Goal: Task Accomplishment & Management: Complete application form

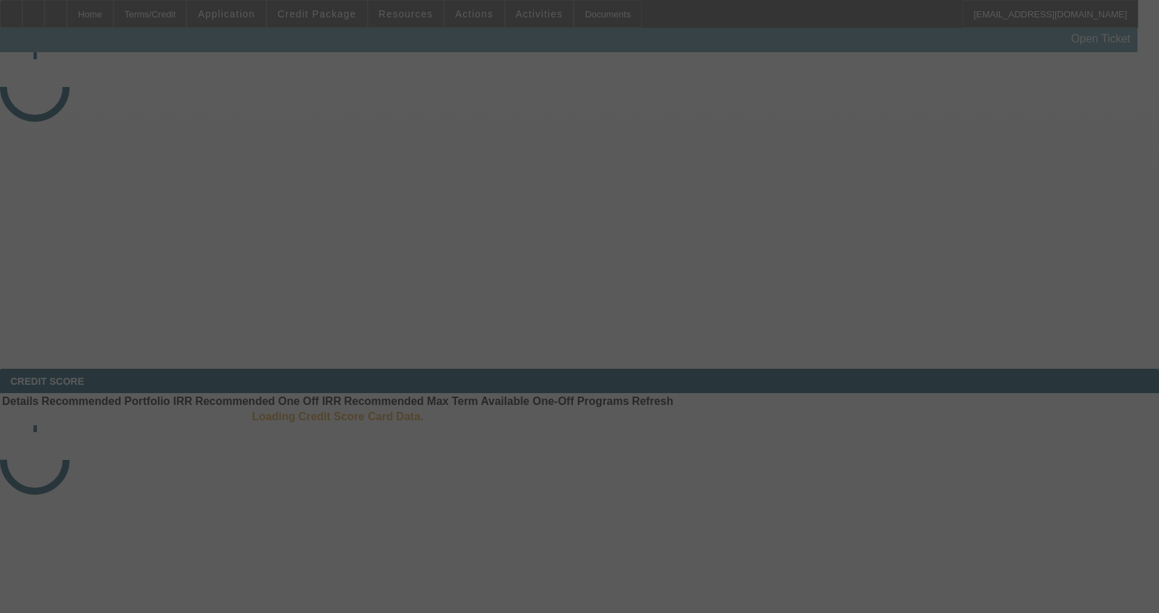
select select "3"
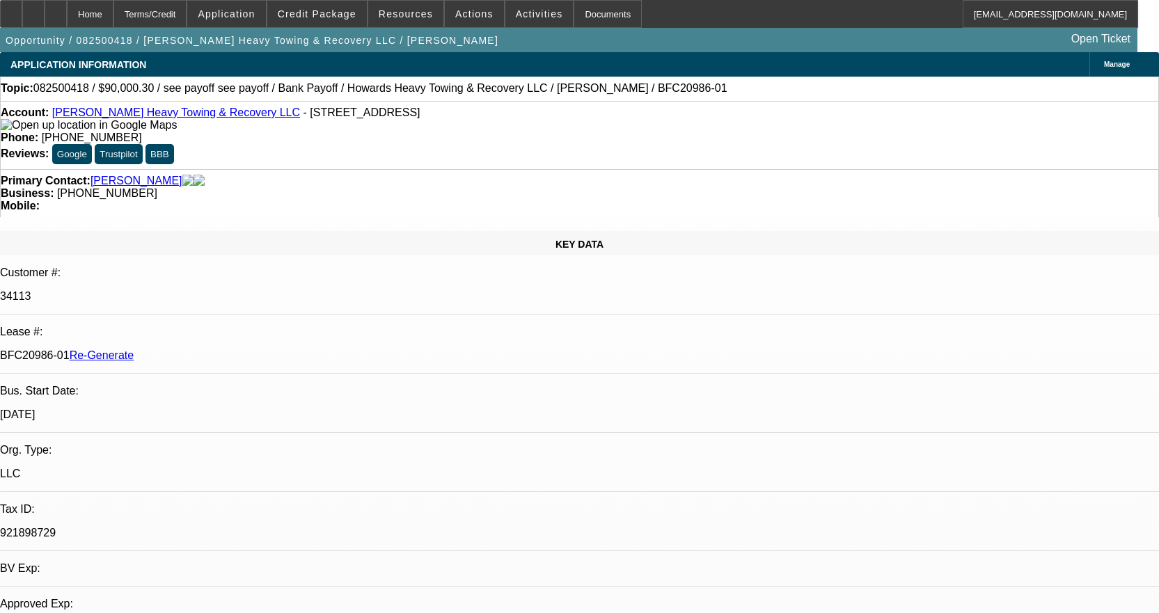
select select "0"
select select "0.1"
select select "1"
select select "2"
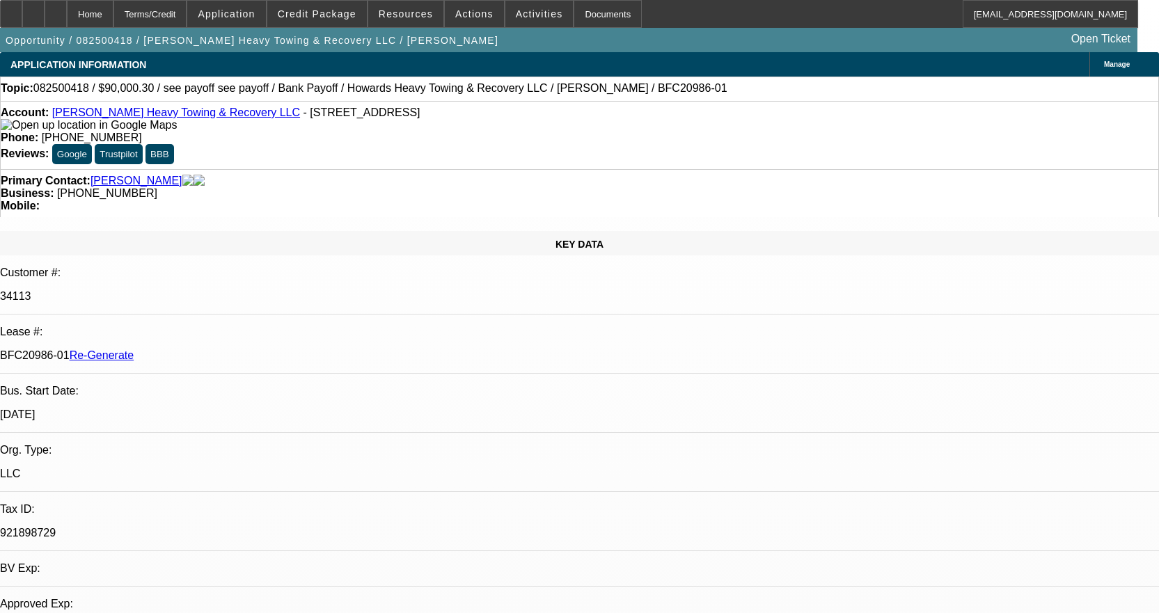
select select "4"
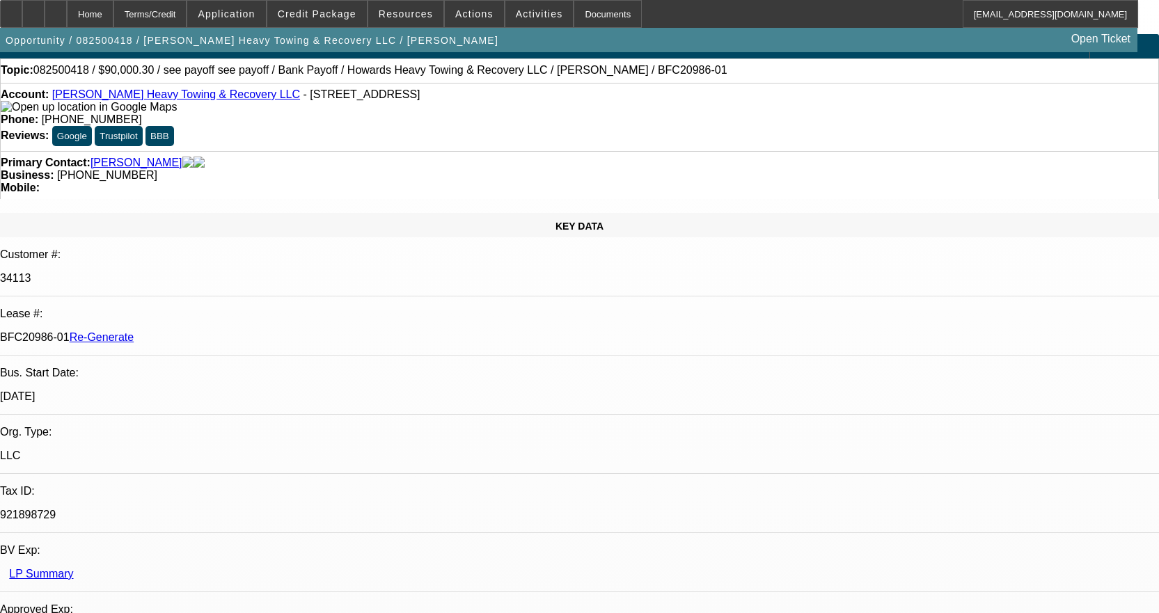
scroll to position [70, 0]
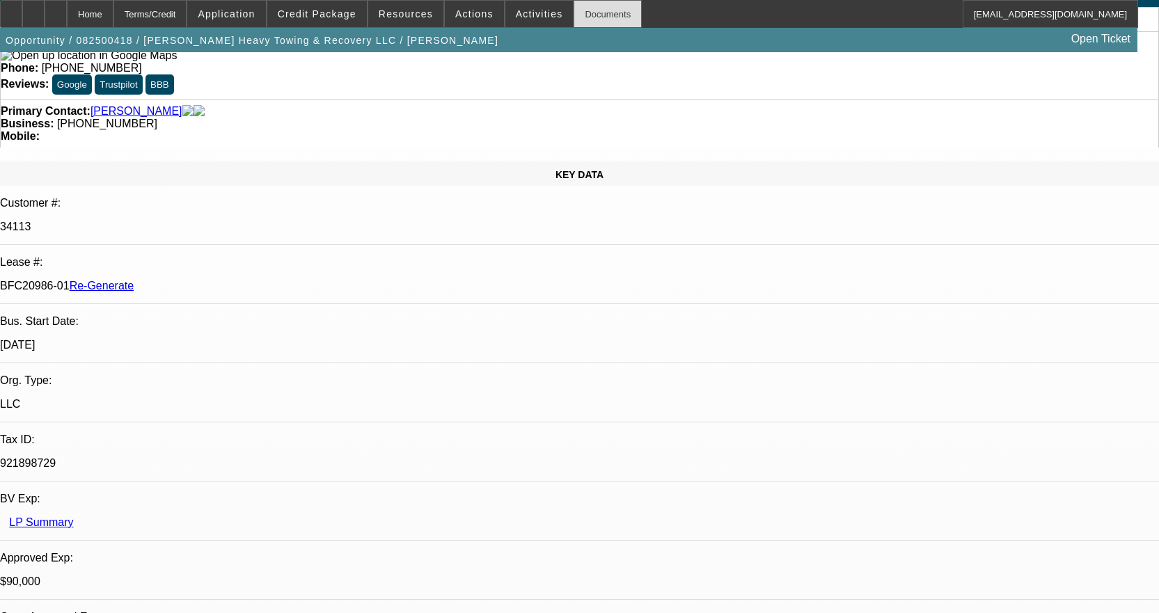
click at [573, 13] on div "Documents" at bounding box center [607, 14] width 68 height 28
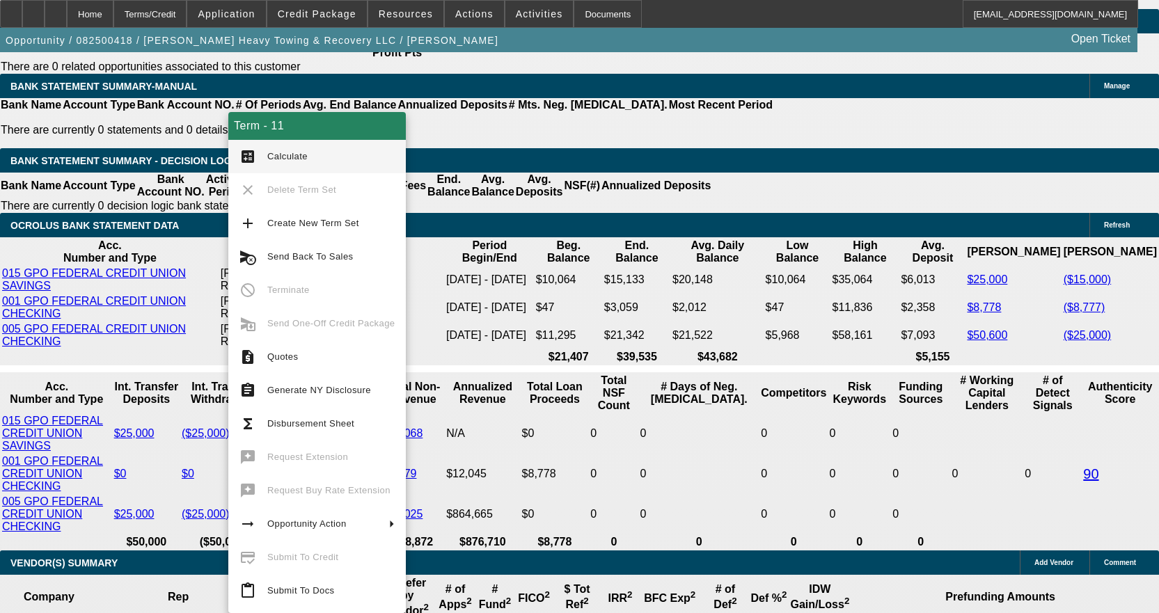
scroll to position [2505, 0]
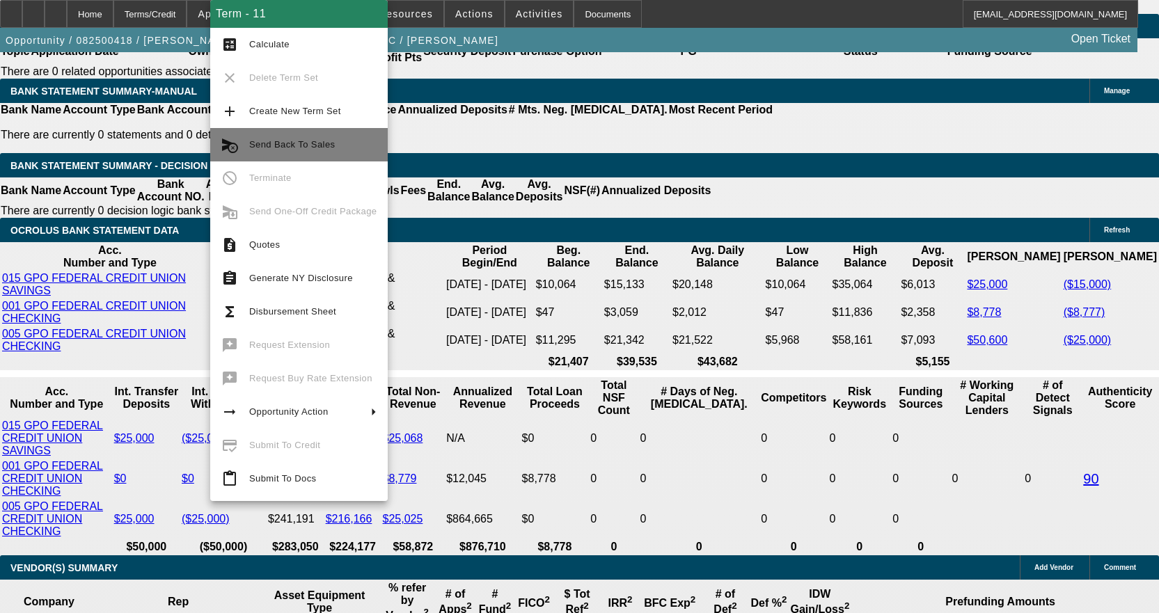
drag, startPoint x: 296, startPoint y: 308, endPoint x: 299, endPoint y: 143, distance: 164.9
click at [299, 143] on div "Term - 11 calculate Calculate clear Delete Term Set add Create New Term Set can…" at bounding box center [298, 250] width 177 height 501
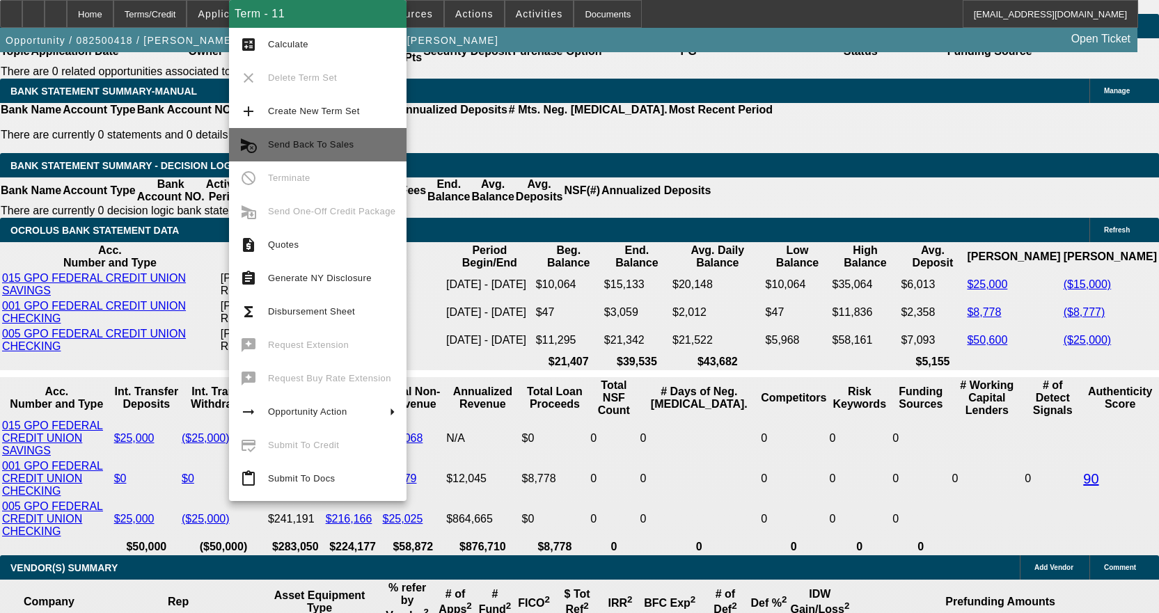
click at [322, 150] on span "Send Back To Sales" at bounding box center [331, 144] width 127 height 17
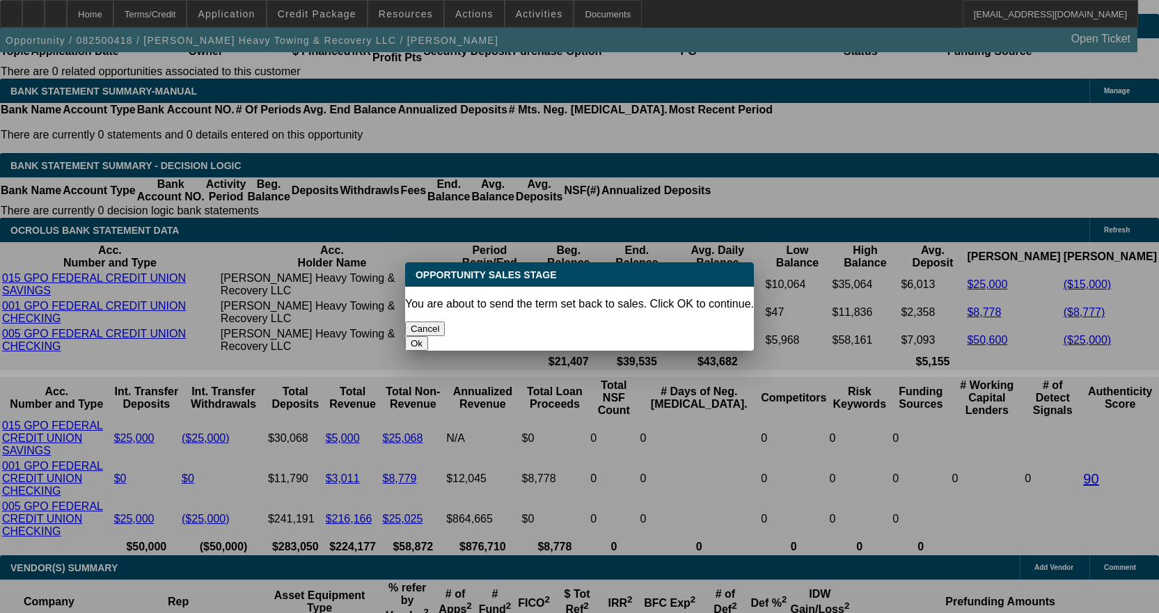
click at [428, 336] on button "Ok" at bounding box center [416, 343] width 23 height 15
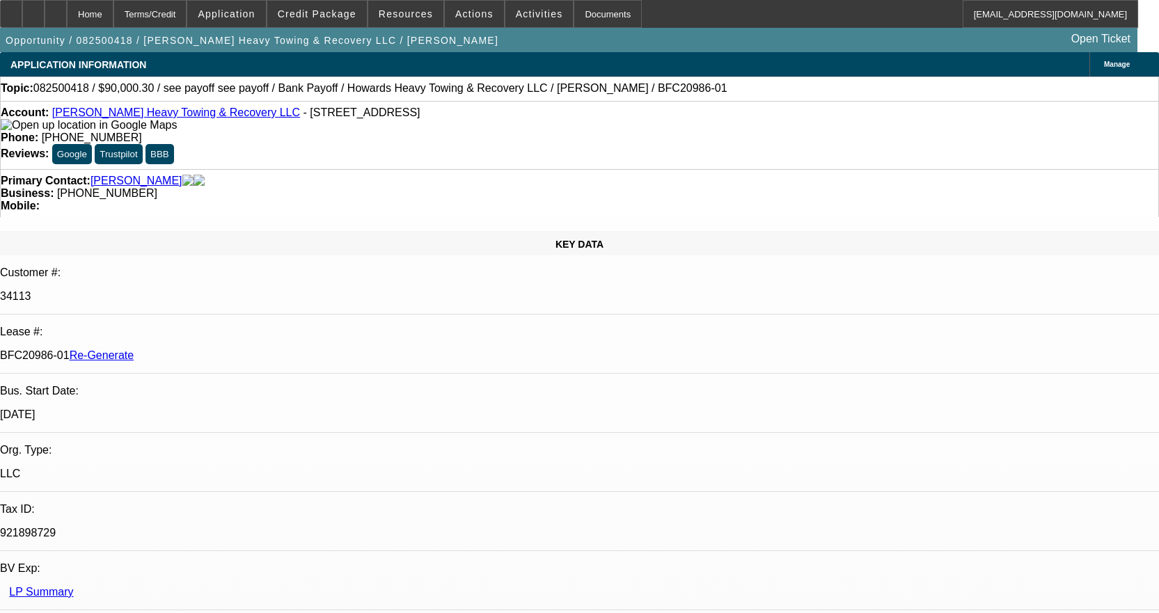
type textarea "Per your request, payoff changing"
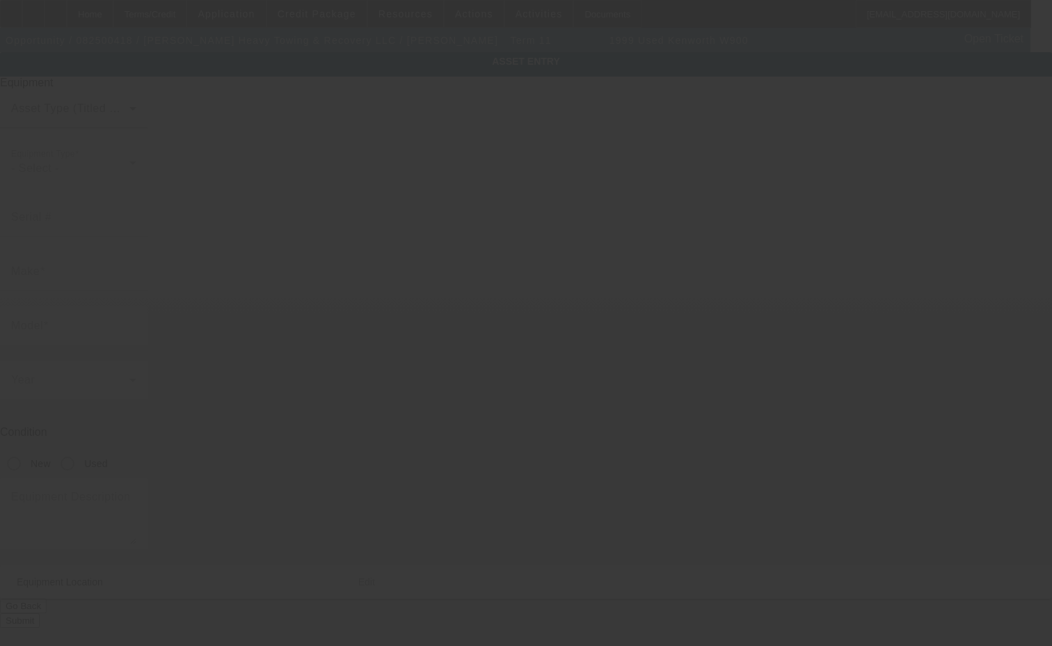
type input "[US_VEHICLE_IDENTIFICATION_NUMBER]"
type input "Kenworth"
type input "W900"
radio input "true"
type textarea "Odometer changed out at 459,059 - truck has 510,764 miles on it"
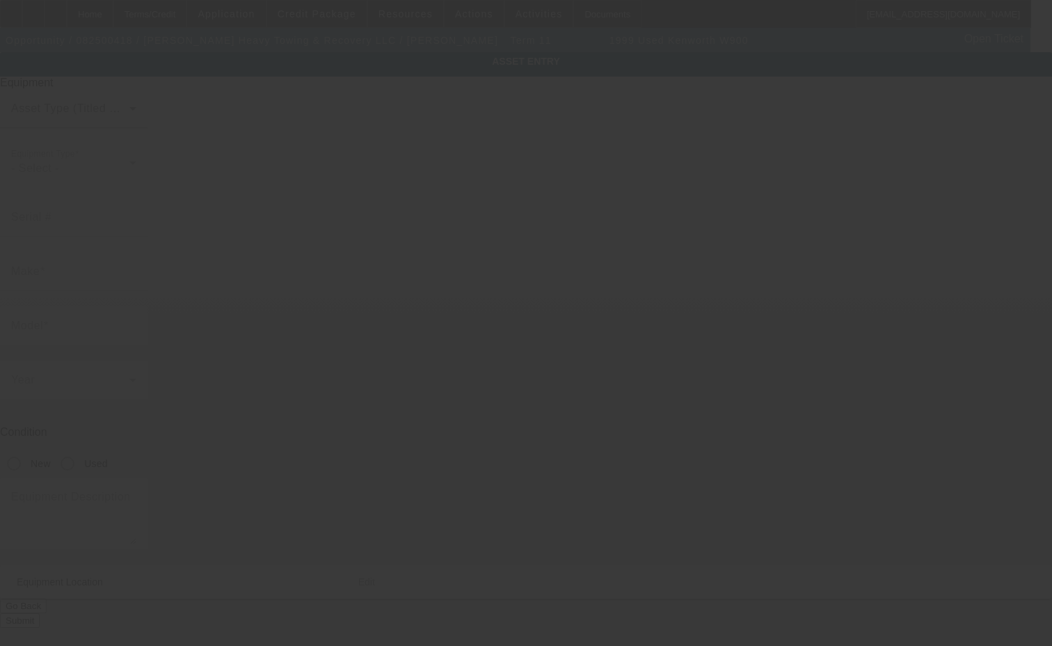
type input "2895 State Route 28"
type input "Old Forge"
type input "13420"
type input "Herkimer"
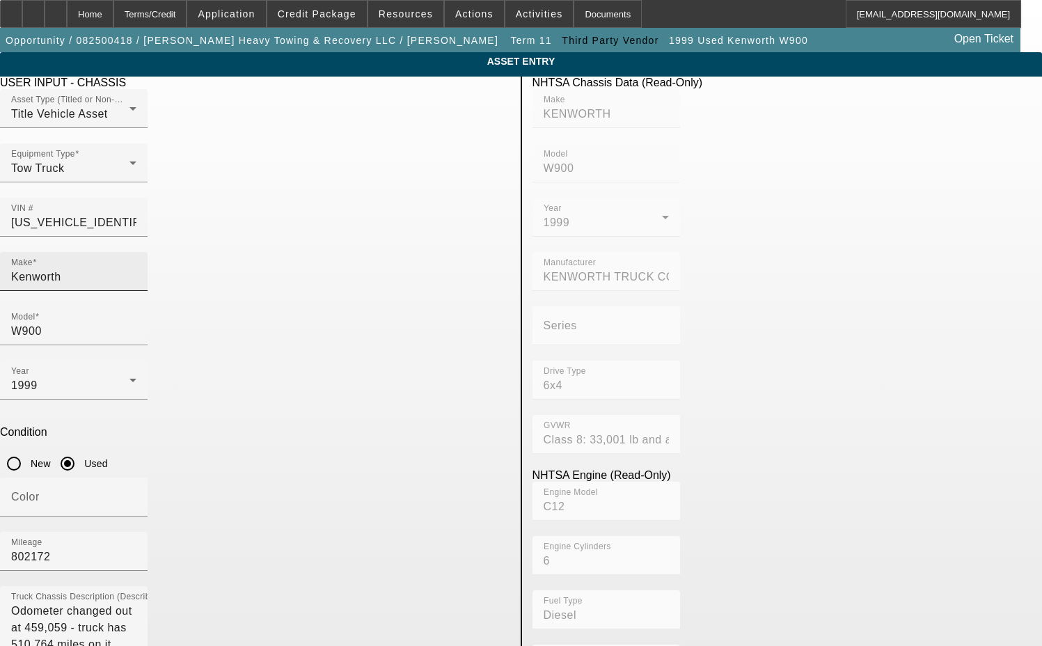
click at [136, 269] on input "Kenworth" at bounding box center [73, 277] width 125 height 17
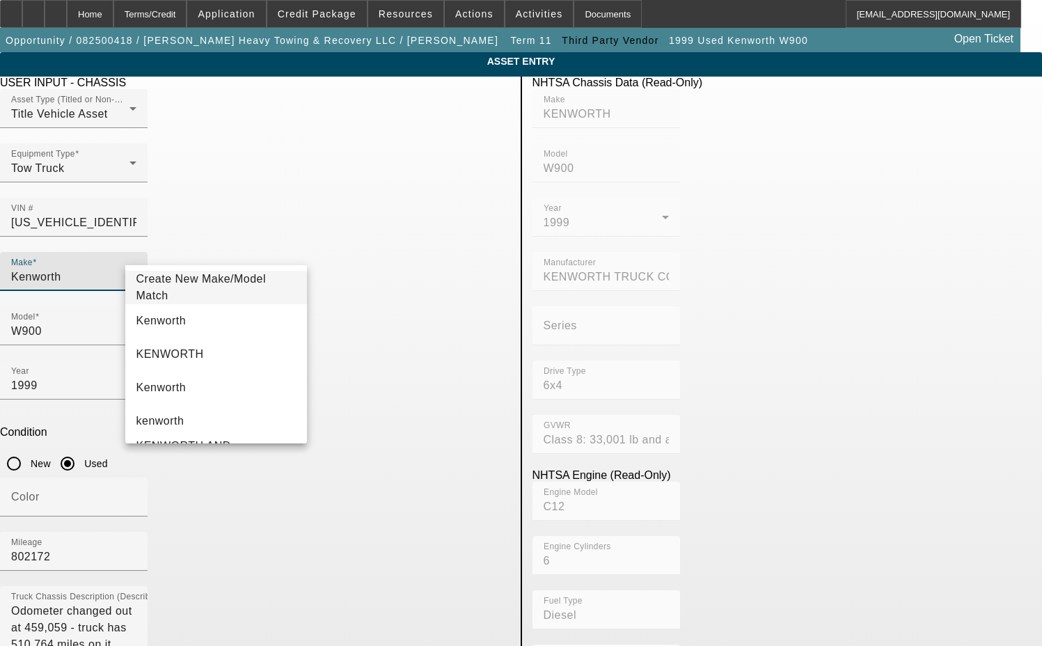
click at [211, 286] on span "Create New Make/Model Match" at bounding box center [201, 287] width 130 height 29
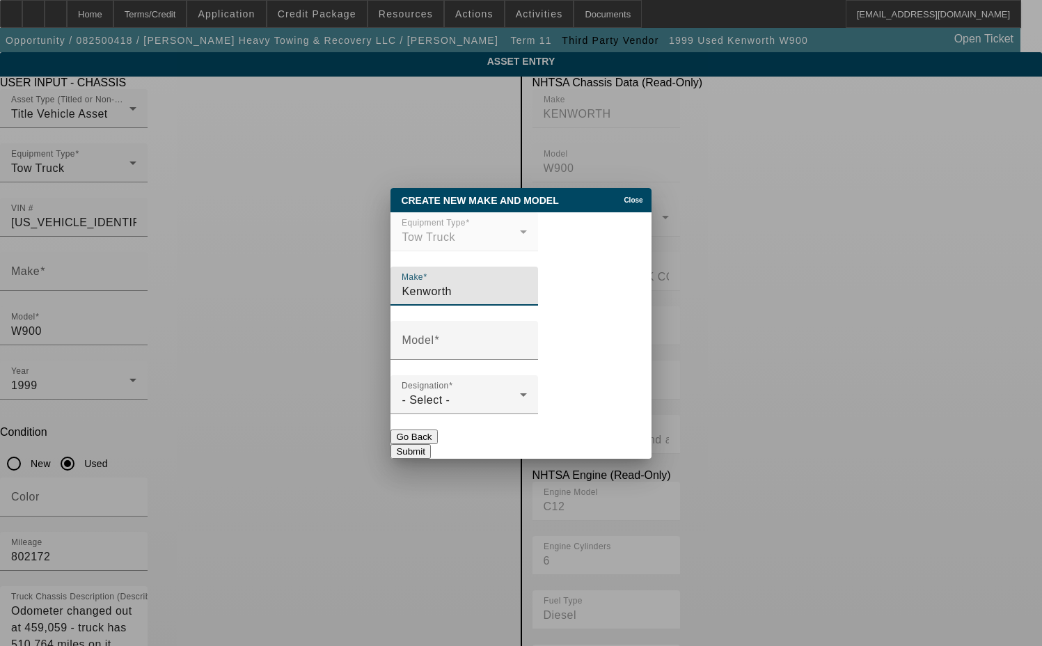
type input "Kenworth"
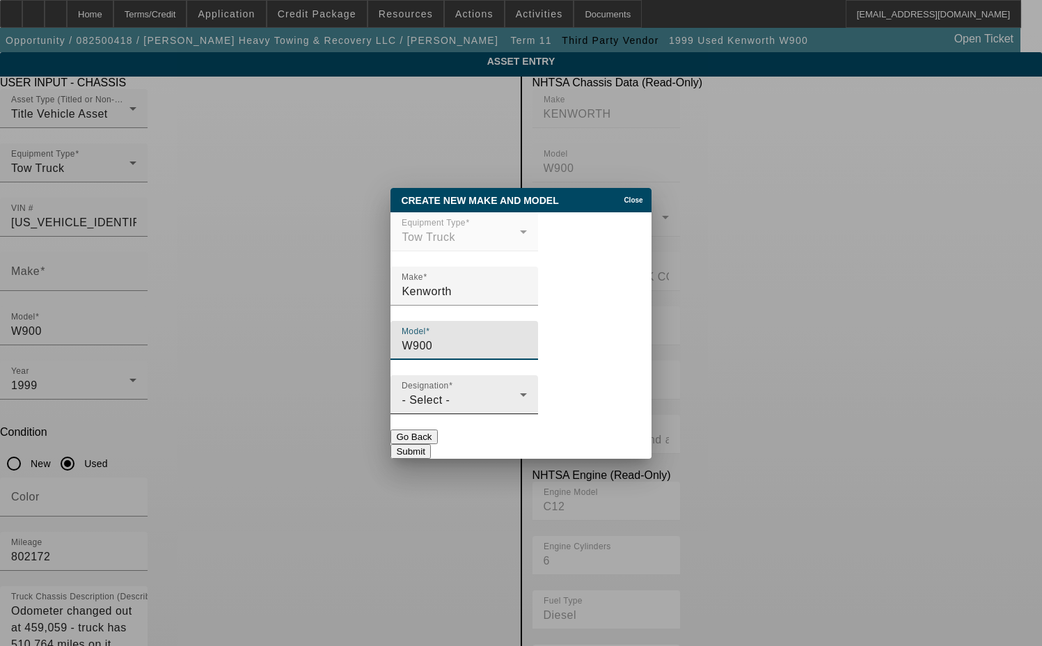
type input "W900"
click at [488, 404] on div "- Select -" at bounding box center [461, 400] width 118 height 17
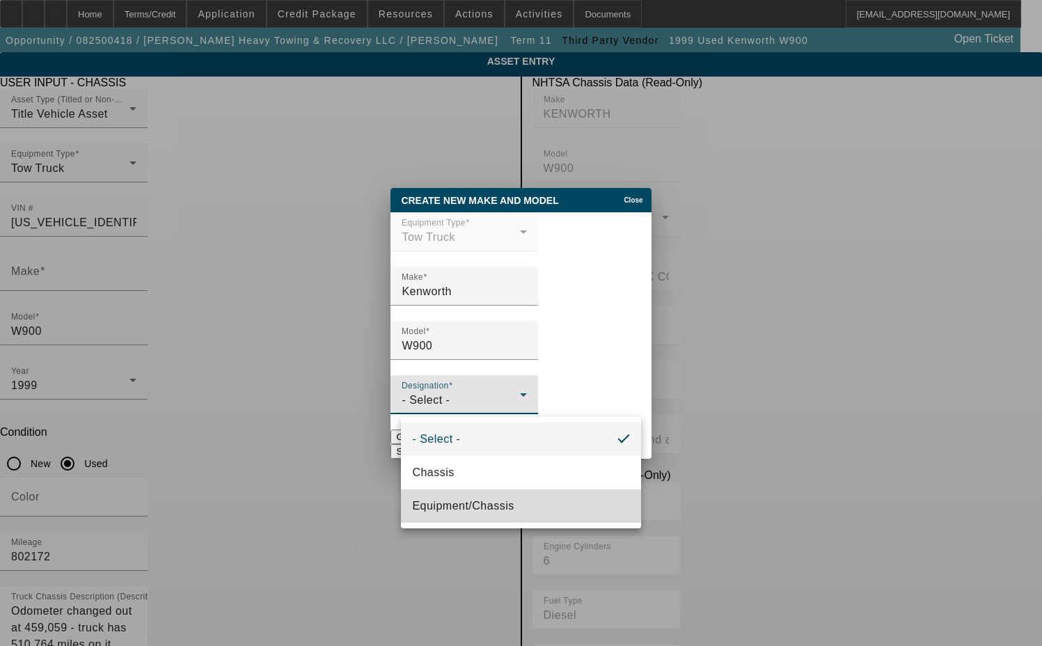
click at [456, 502] on span "Equipment/Chassis" at bounding box center [463, 506] width 102 height 17
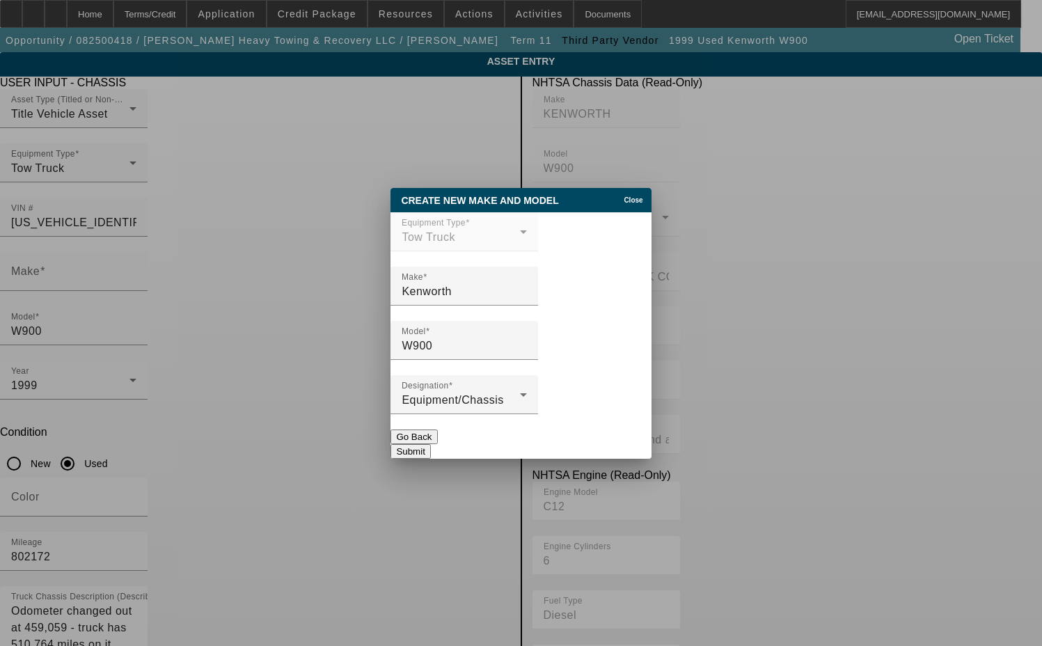
click at [430, 444] on button "Submit" at bounding box center [410, 451] width 40 height 15
type input "Kenworth"
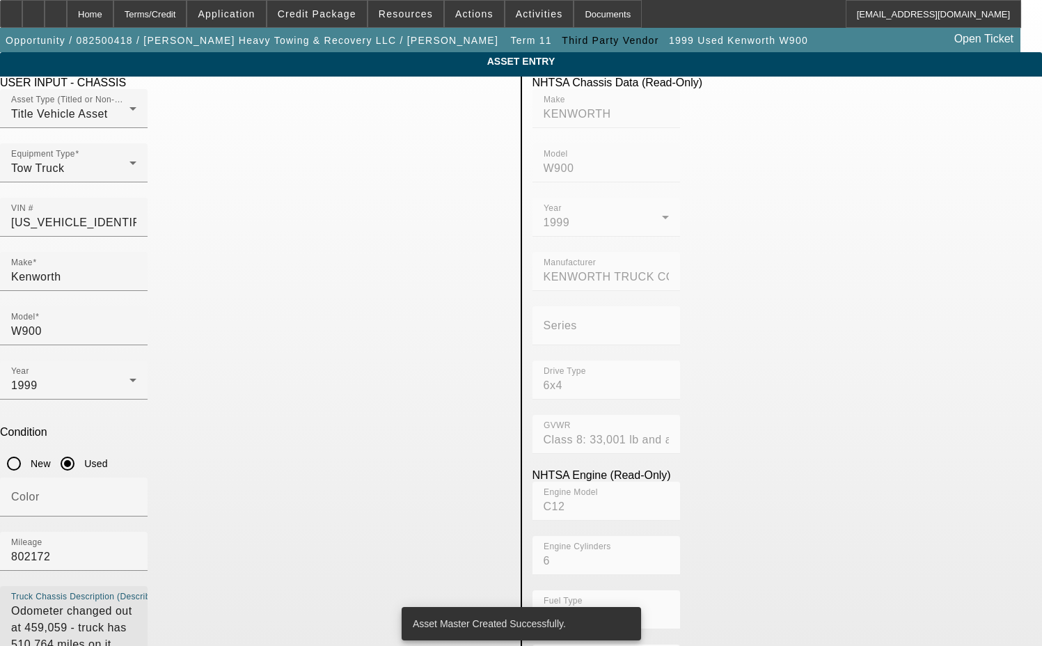
drag, startPoint x: 412, startPoint y: 410, endPoint x: 17, endPoint y: 450, distance: 397.3
click at [17, 450] on app-asset-collateral-manage "ASSET ENTRY Delete asset USER INPUT - CHASSIS Asset Type (Titled or Non-Titled)…" at bounding box center [521, 593] width 1042 height 1083
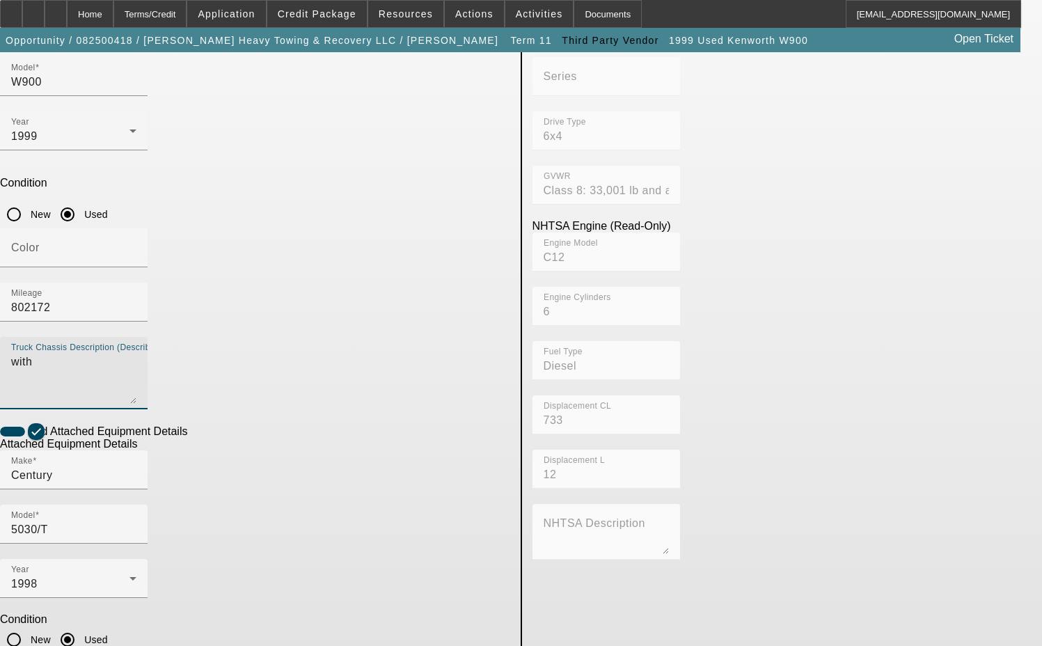
scroll to position [251, 0]
type textarea "with"
click at [136, 466] on input "Century" at bounding box center [73, 474] width 125 height 17
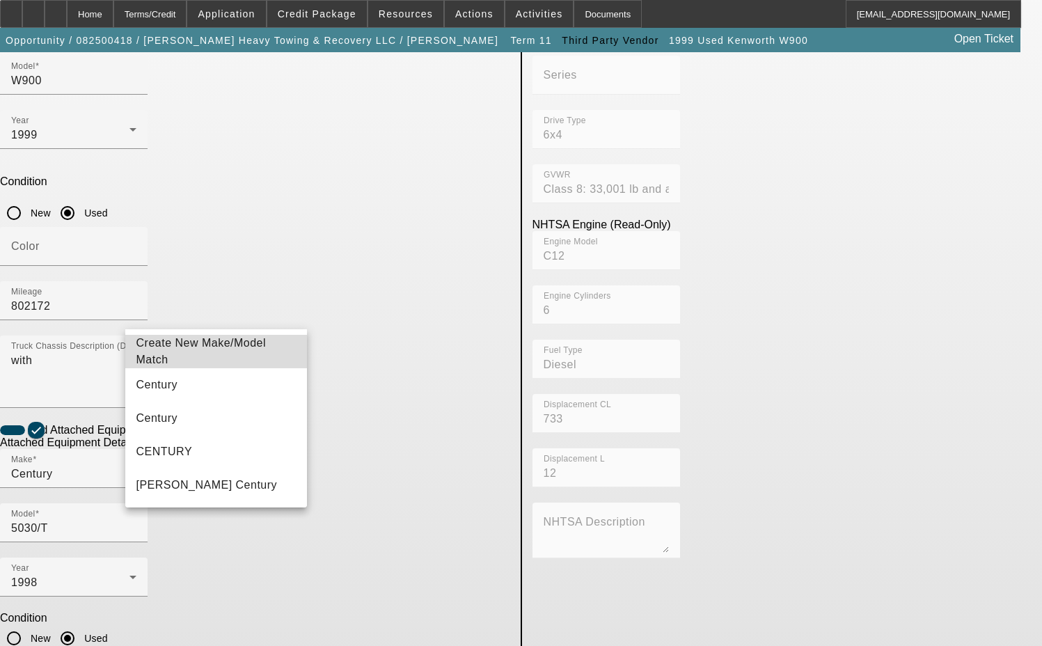
click at [250, 349] on span "Create New Make/Model Match" at bounding box center [201, 351] width 130 height 29
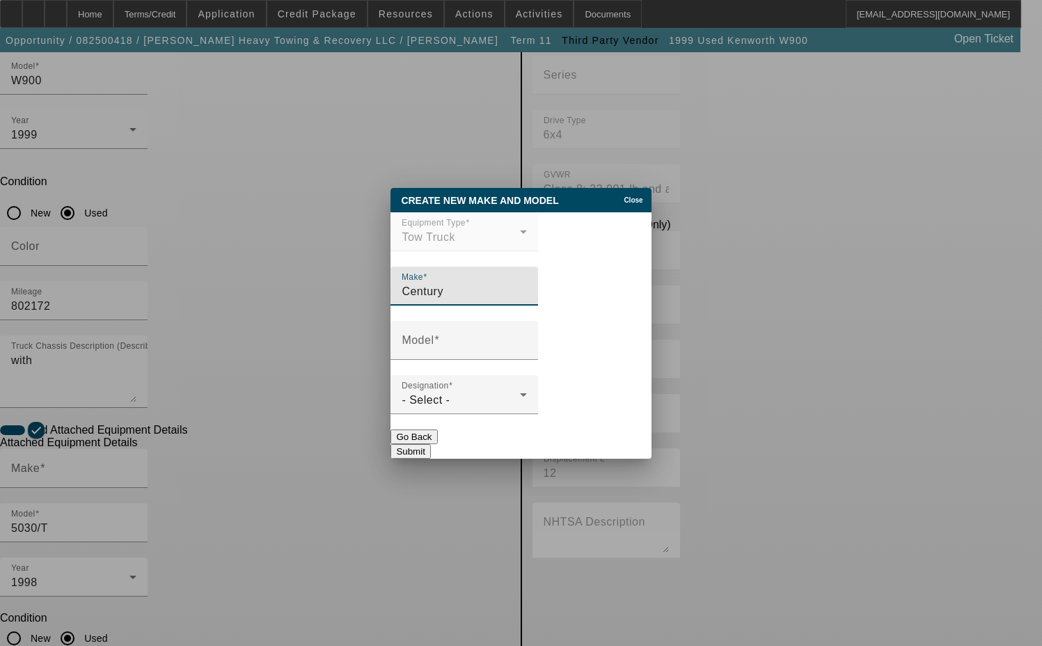
type input "Century"
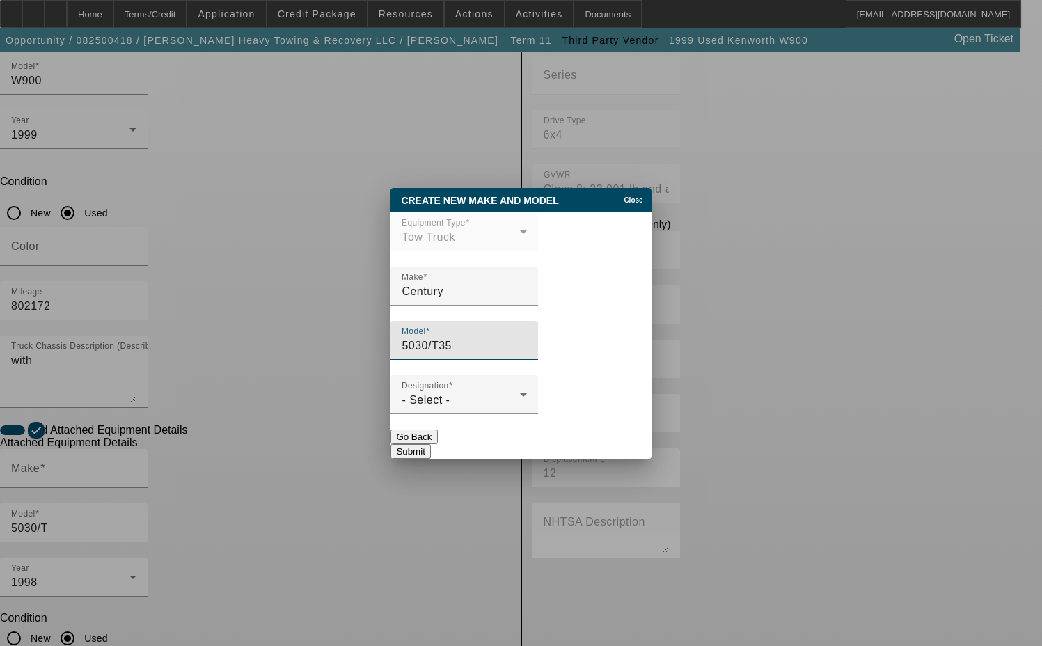
type input "5030/T35"
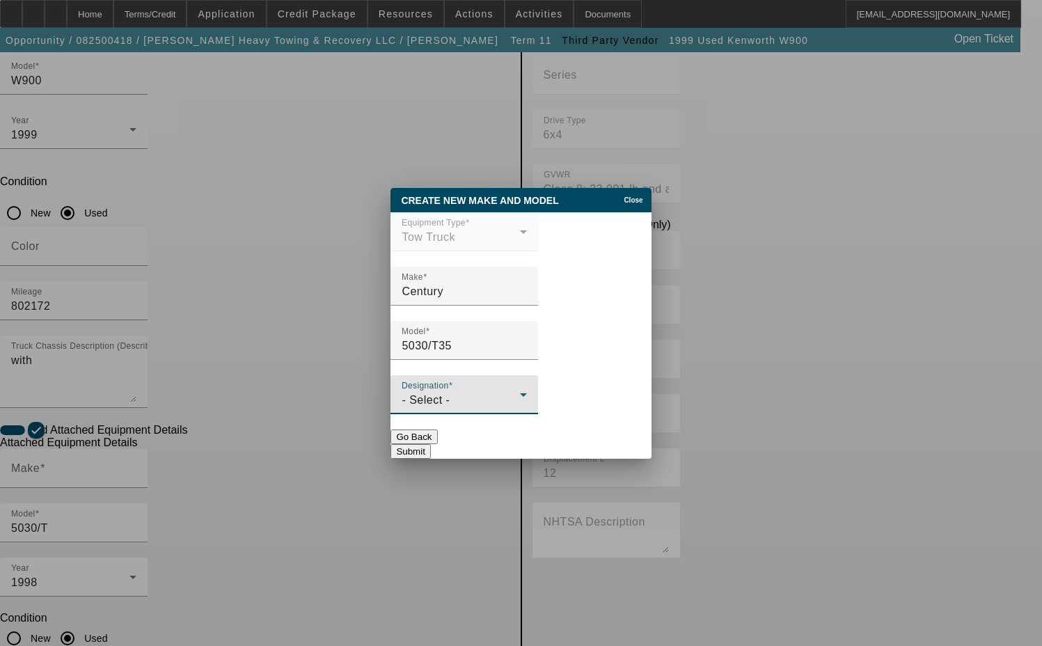
click at [475, 399] on div "- Select -" at bounding box center [461, 400] width 118 height 17
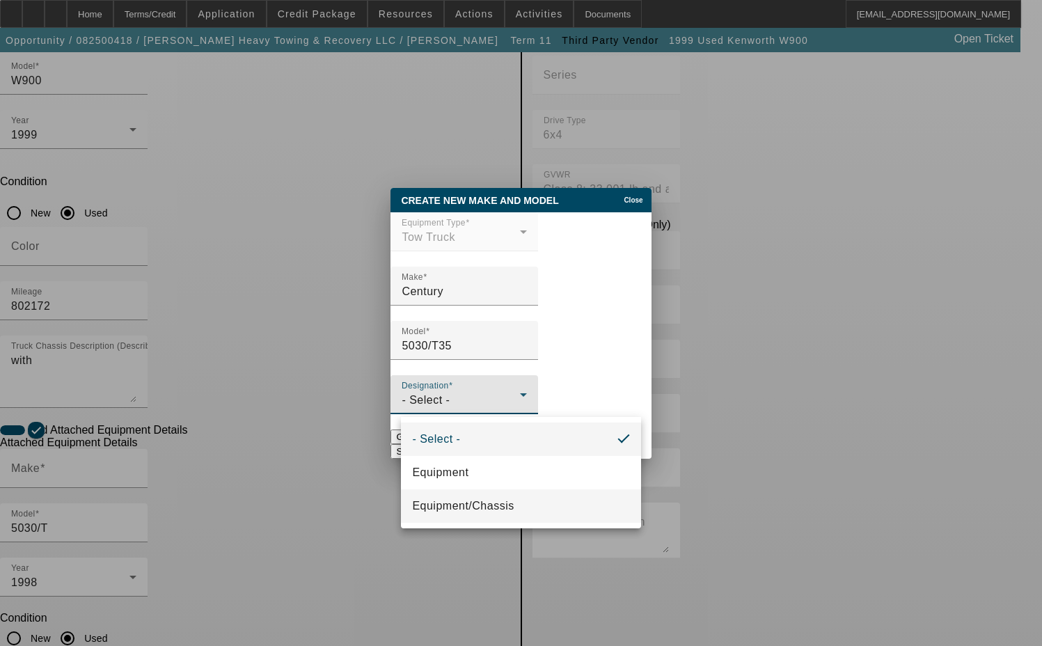
click at [462, 510] on span "Equipment/Chassis" at bounding box center [463, 506] width 102 height 17
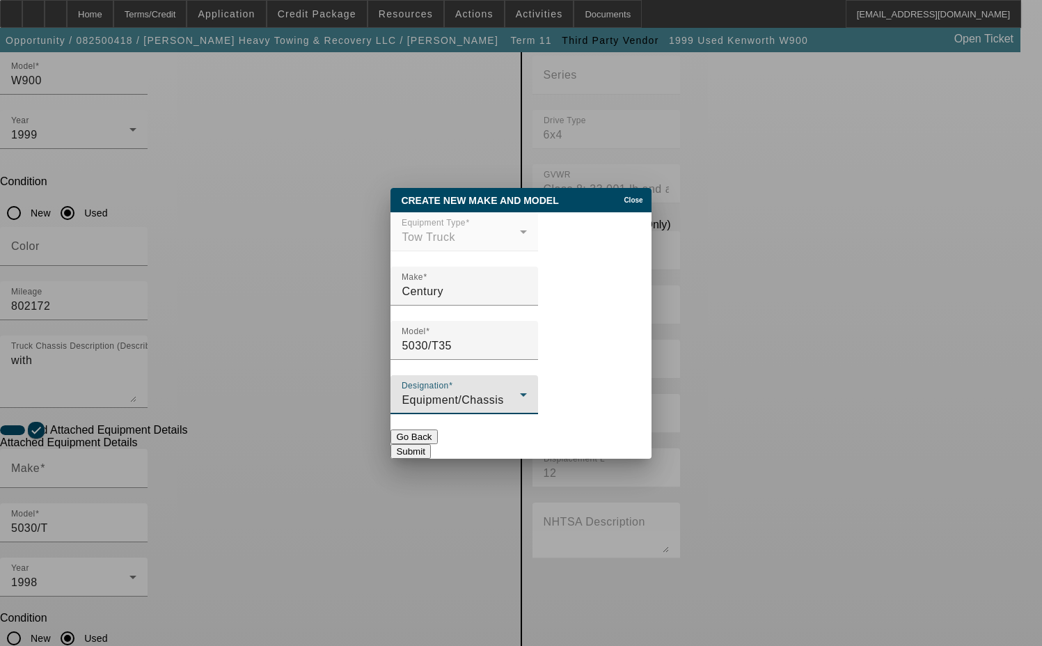
click at [430, 444] on button "Submit" at bounding box center [410, 451] width 40 height 15
type input "Century"
type input "5030/T35"
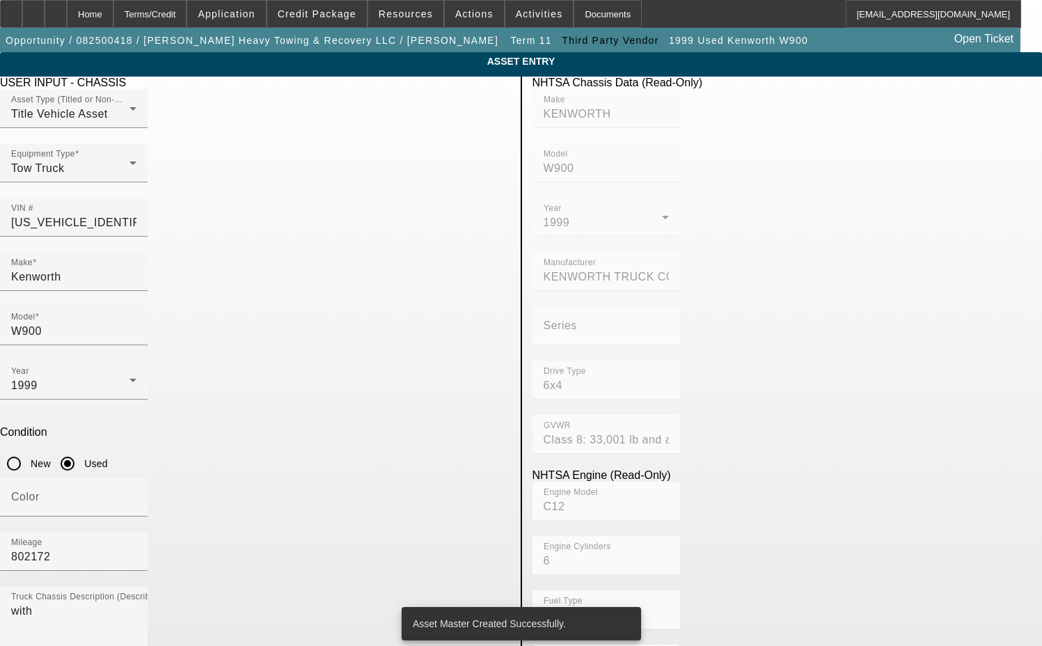
scroll to position [251, 0]
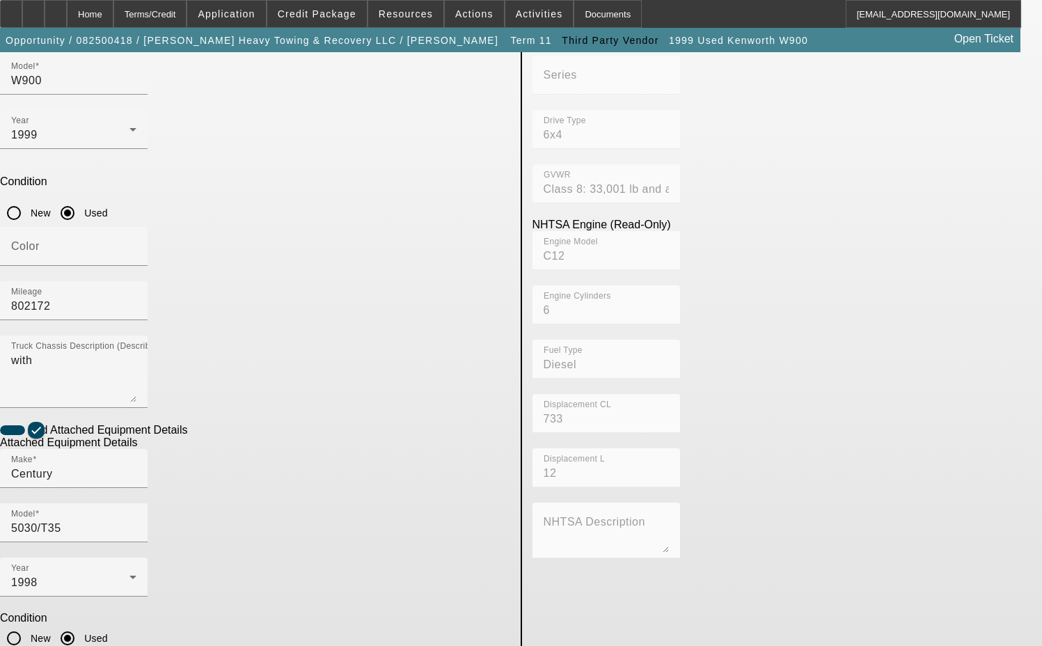
type input "5030T35-0175-E98"
drag, startPoint x: 333, startPoint y: 484, endPoint x: 87, endPoint y: 489, distance: 246.4
click at [87, 489] on app-asset-collateral-manage "ASSET ENTRY Delete asset USER INPUT - CHASSIS Asset Type (Titled or Non-Titled)…" at bounding box center [521, 343] width 1042 height 1083
type textarea "includes all accessories, attachments and options"
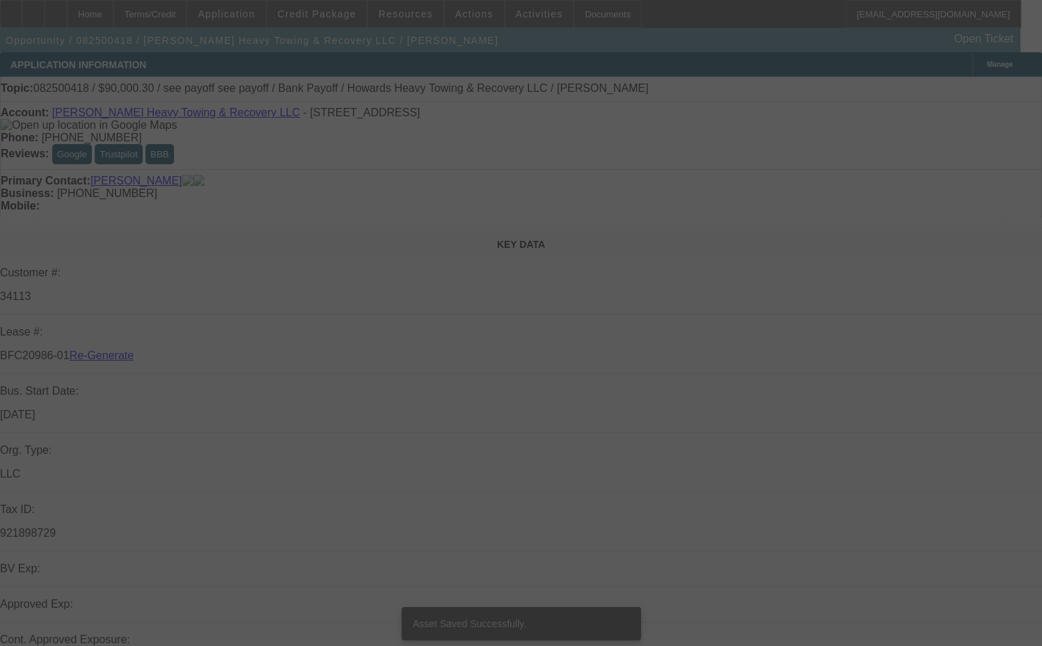
select select "3"
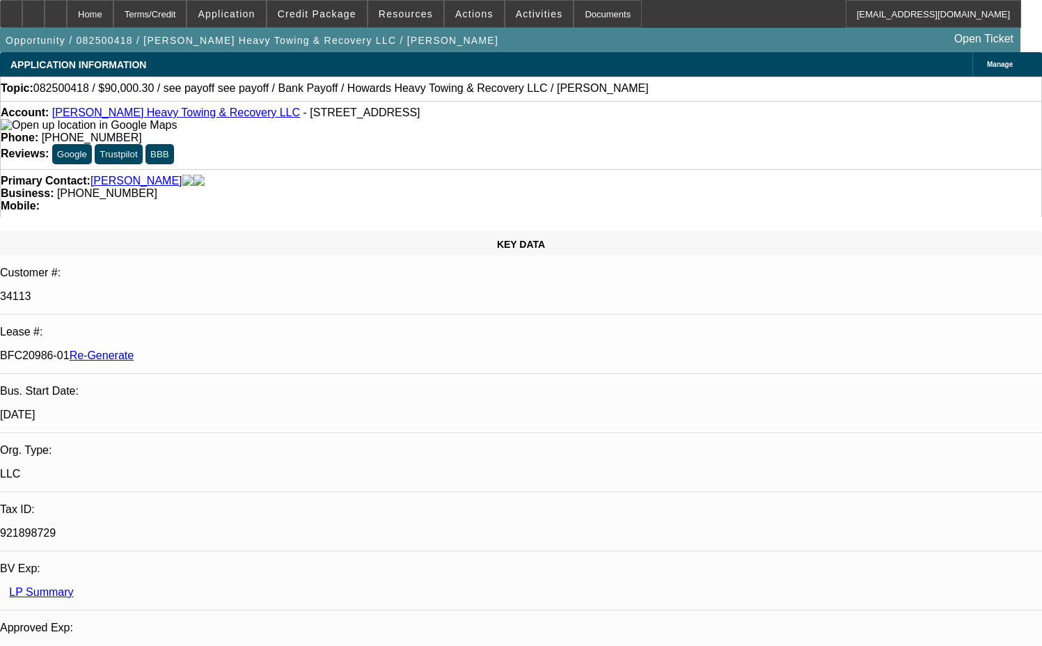
select select "0"
select select "2"
select select "0.1"
select select "4"
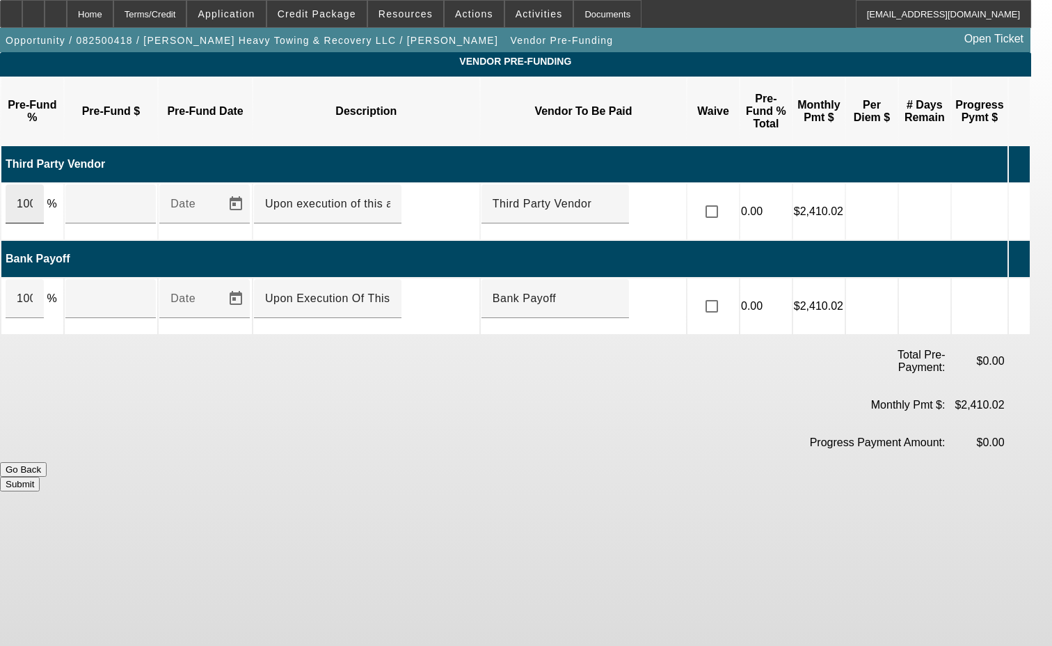
click at [44, 184] on div "100" at bounding box center [25, 203] width 38 height 39
type input "$23,353.37"
click at [726, 198] on input "checkbox" at bounding box center [712, 212] width 28 height 28
checkbox input "true"
click at [31, 290] on input "100" at bounding box center [25, 298] width 16 height 17
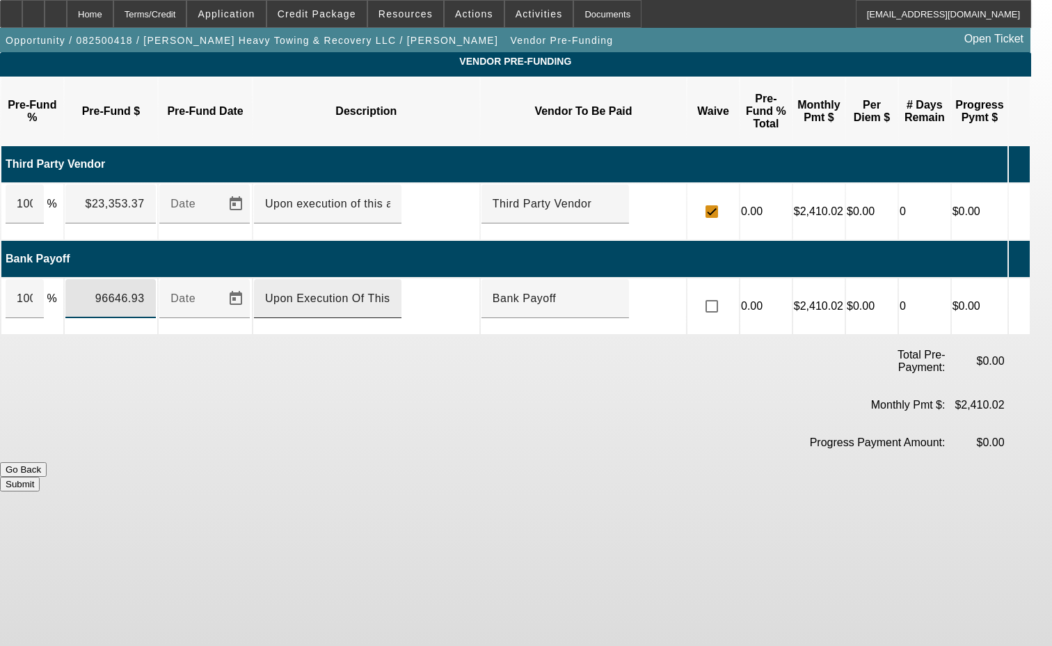
type input "$96,646.93"
click at [312, 290] on input "Upon Execution Of This Agreement" at bounding box center [327, 298] width 125 height 17
type input "Upon execution of this agreement"
drag, startPoint x: 729, startPoint y: 256, endPoint x: 745, endPoint y: 296, distance: 43.0
click at [726, 292] on input "checkbox" at bounding box center [712, 306] width 28 height 28
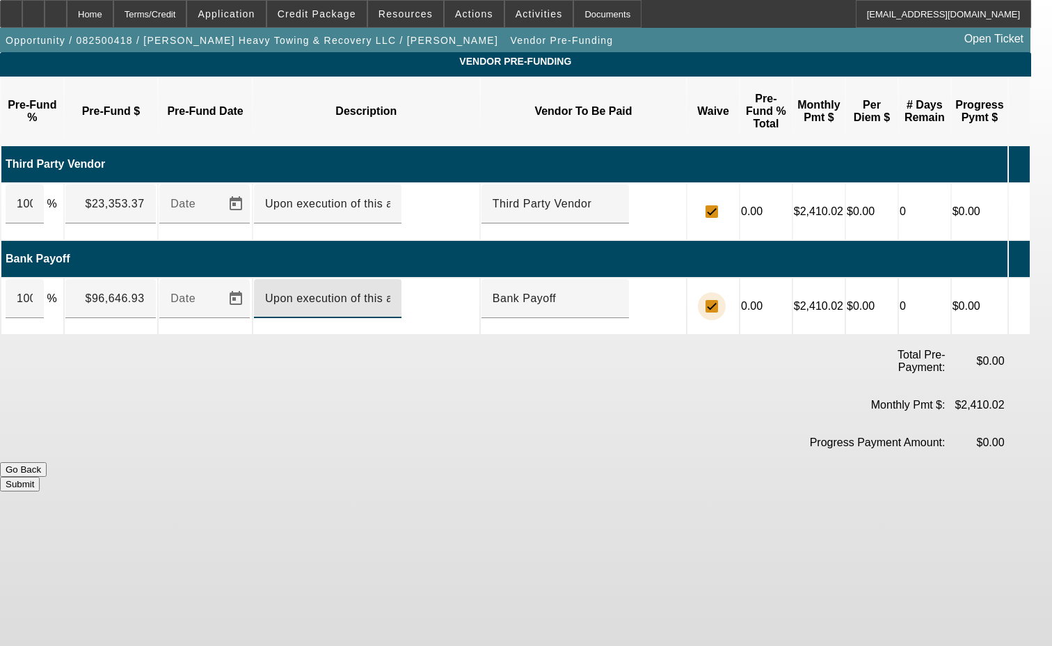
checkbox input "true"
click at [825, 477] on div "Submit" at bounding box center [515, 484] width 1031 height 15
click at [40, 477] on button "Submit" at bounding box center [20, 484] width 40 height 15
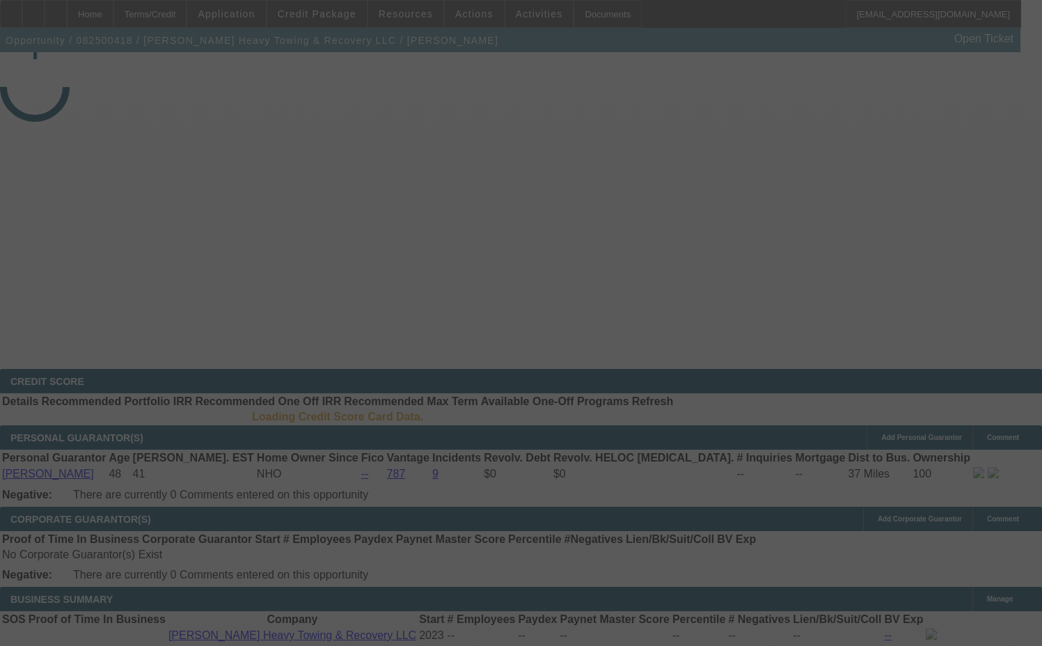
select select "3"
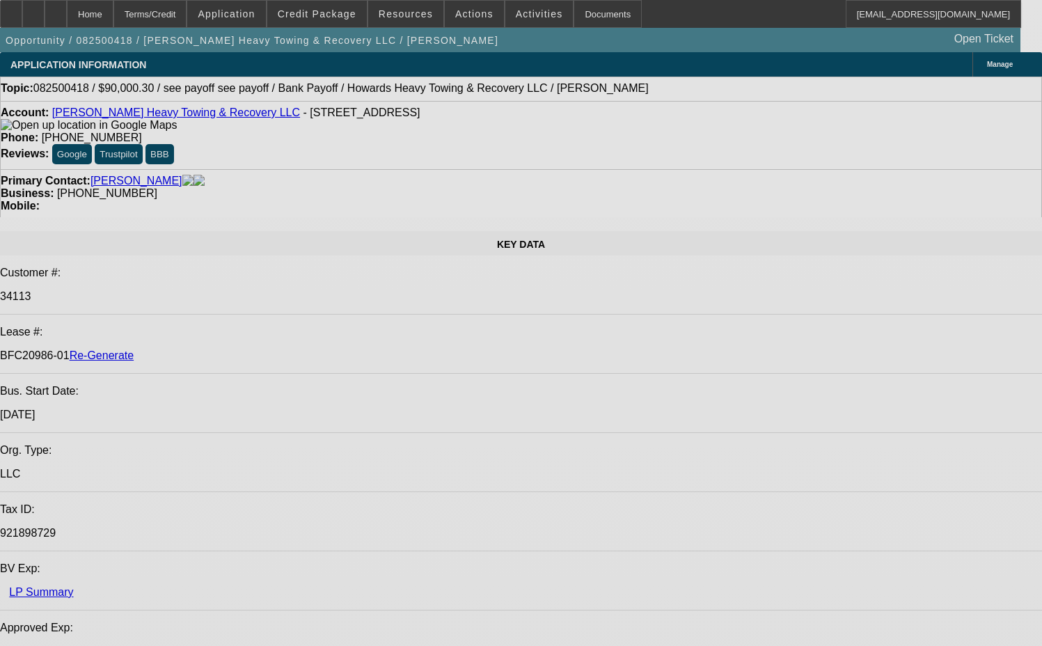
select select "0"
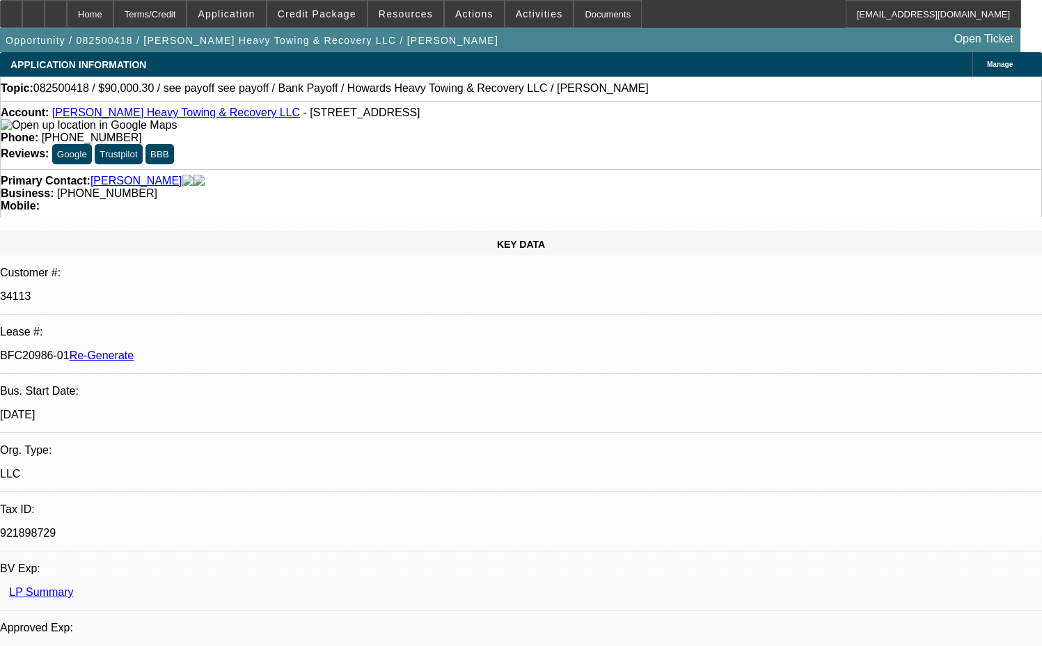
select select "0"
select select "2"
select select "0.1"
select select "4"
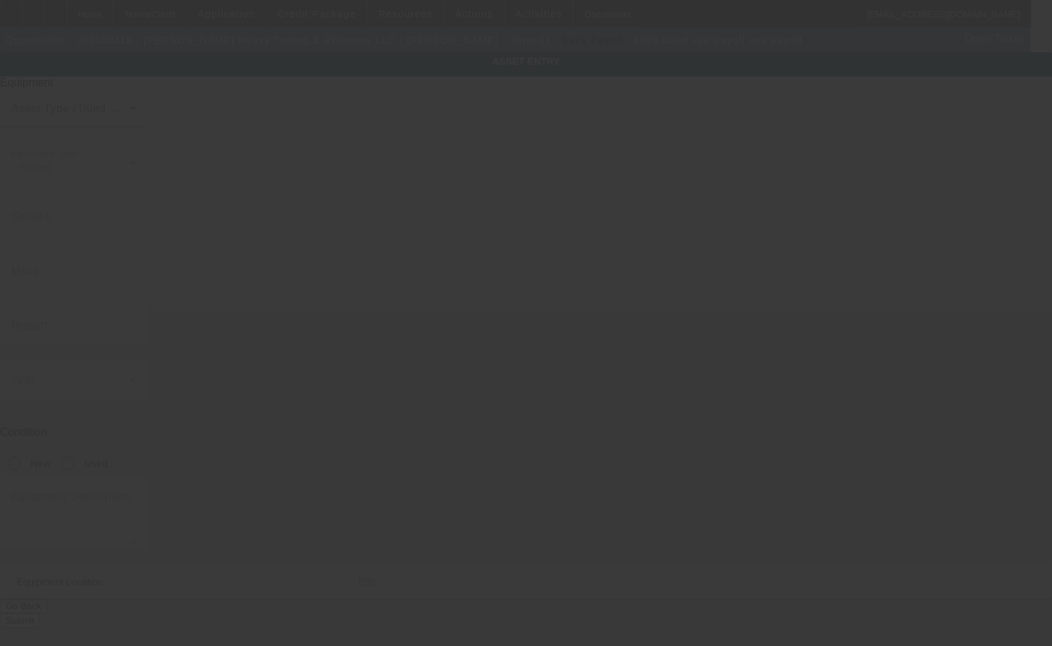
type input "see payoff"
radio input "true"
type textarea "see payoff letter"
type input "2895 State Route 28"
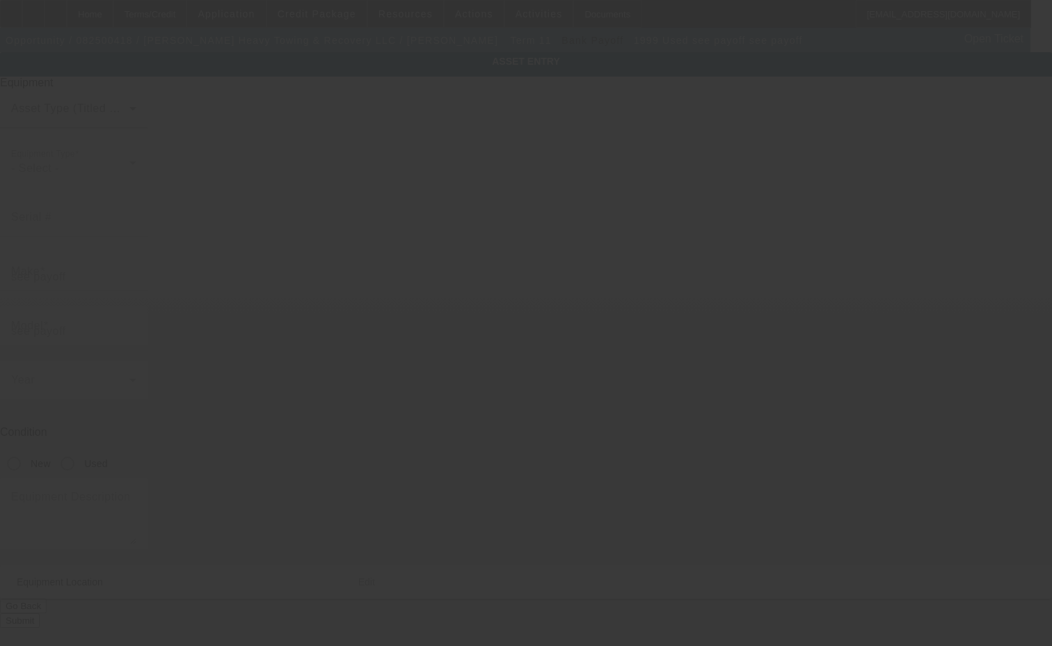
type input "Old Forge"
type input "13420"
type input "Herkimer"
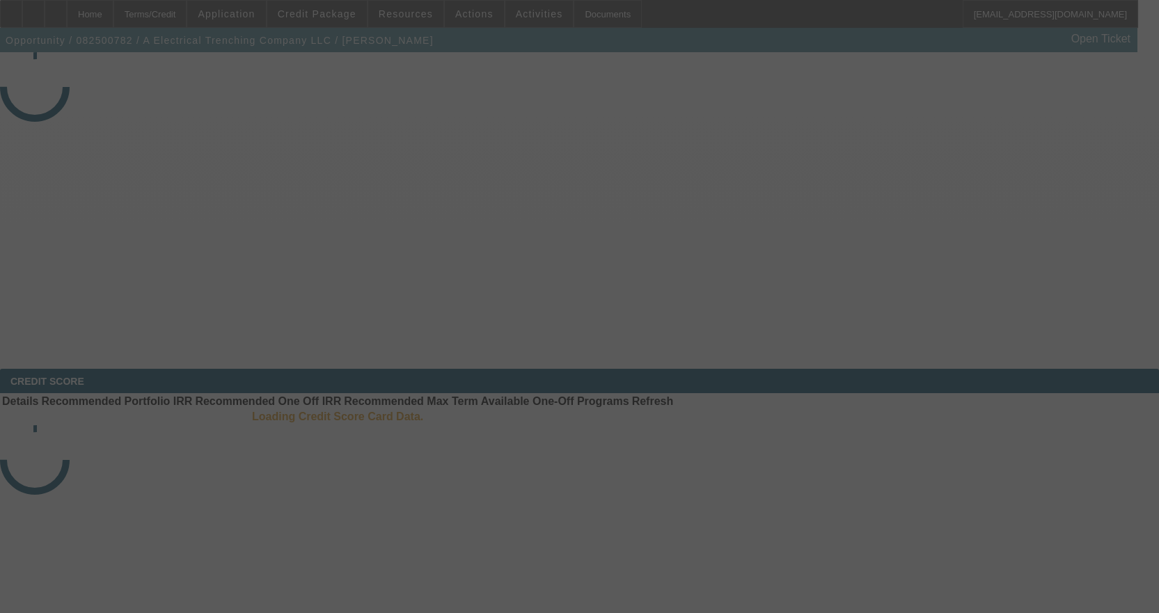
select select "3"
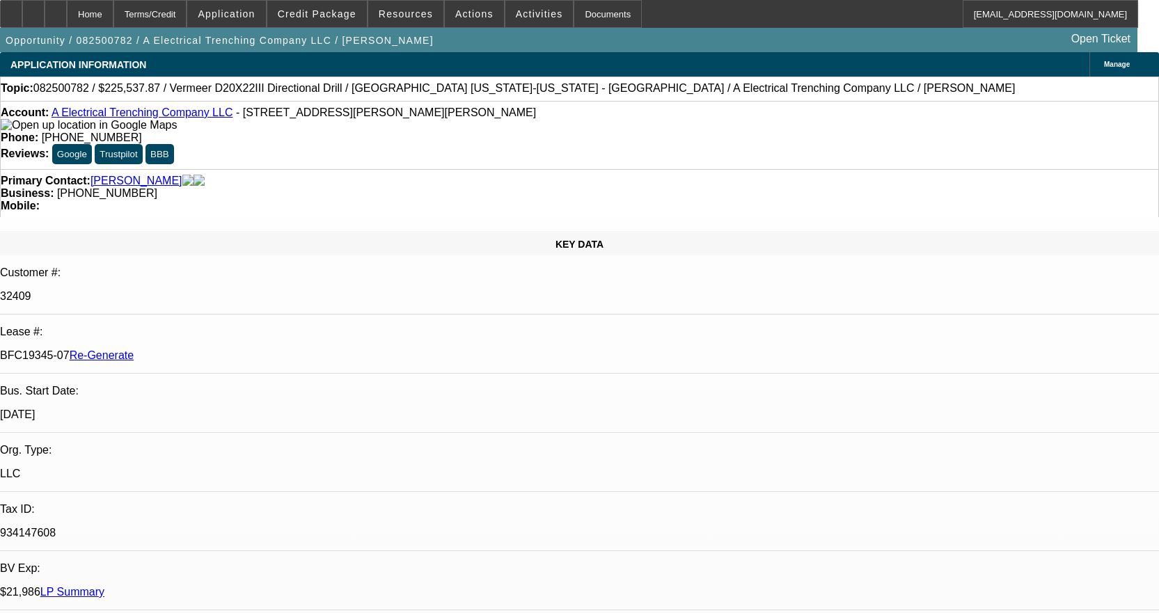
select select "0"
select select "3"
select select "0"
select select "6"
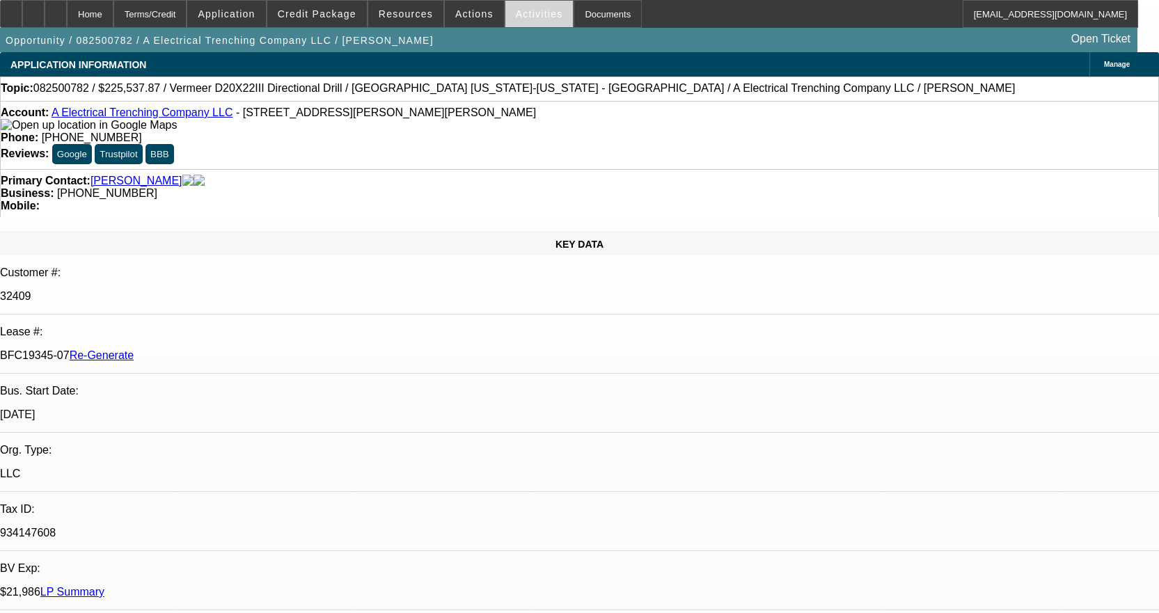
click at [516, 15] on span "Activities" at bounding box center [539, 13] width 47 height 11
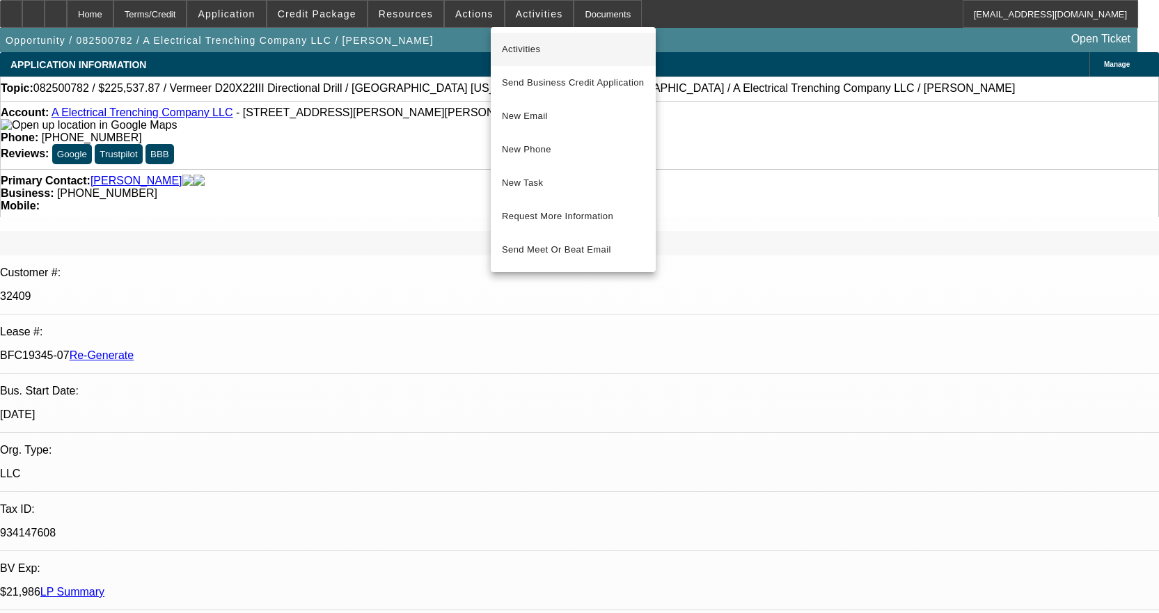
click at [511, 44] on span "Activities" at bounding box center [573, 49] width 143 height 17
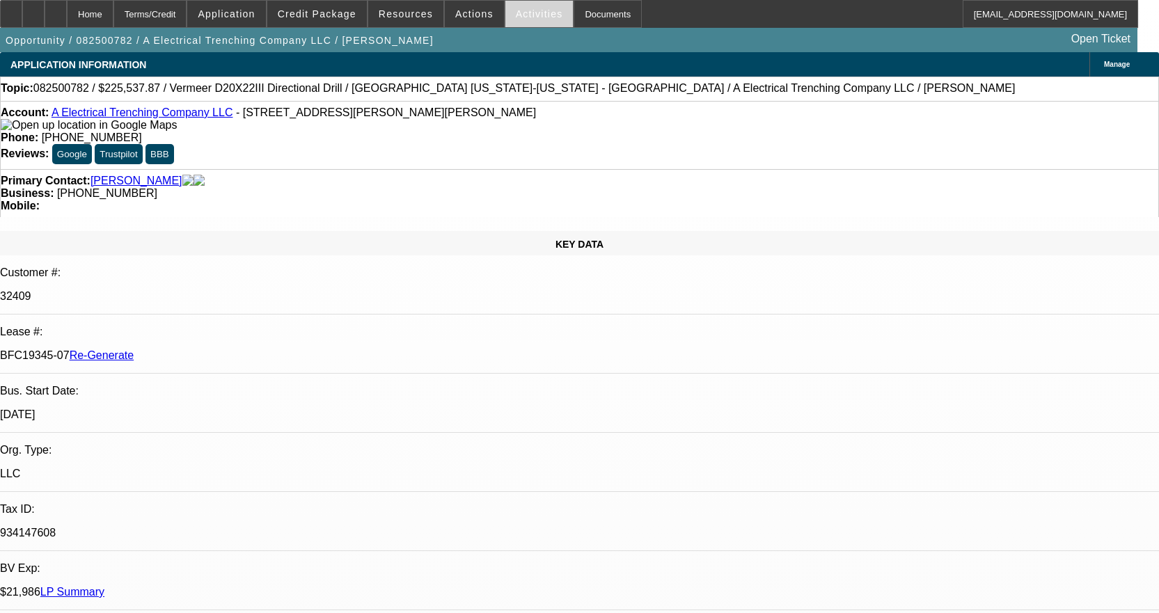
click at [533, 17] on span "Activities" at bounding box center [539, 13] width 47 height 11
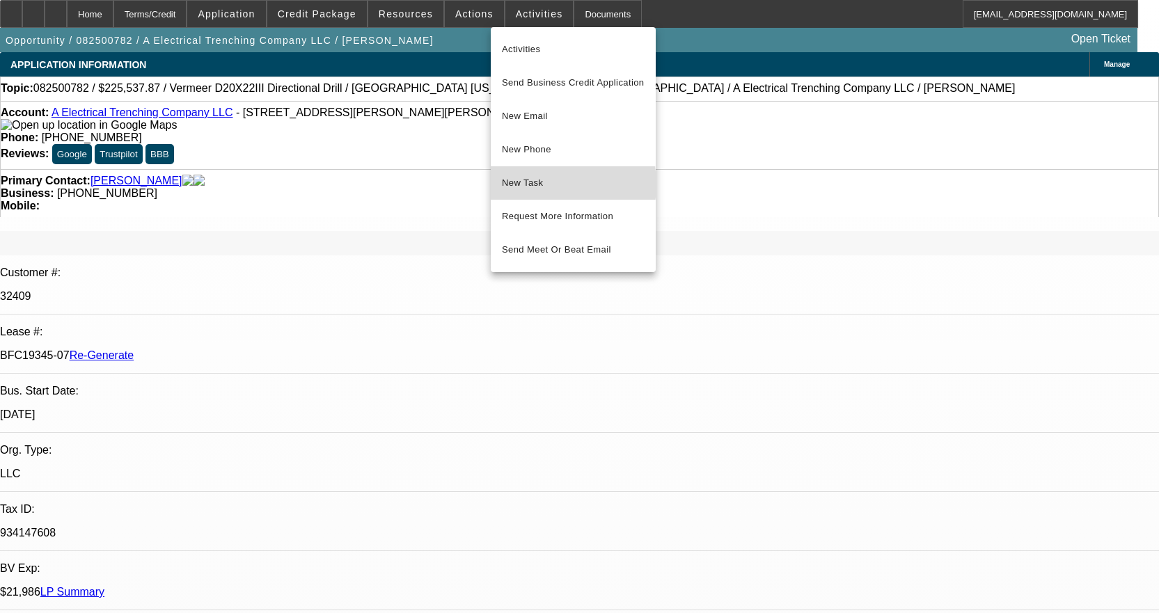
click at [537, 184] on span "New Task" at bounding box center [573, 183] width 143 height 17
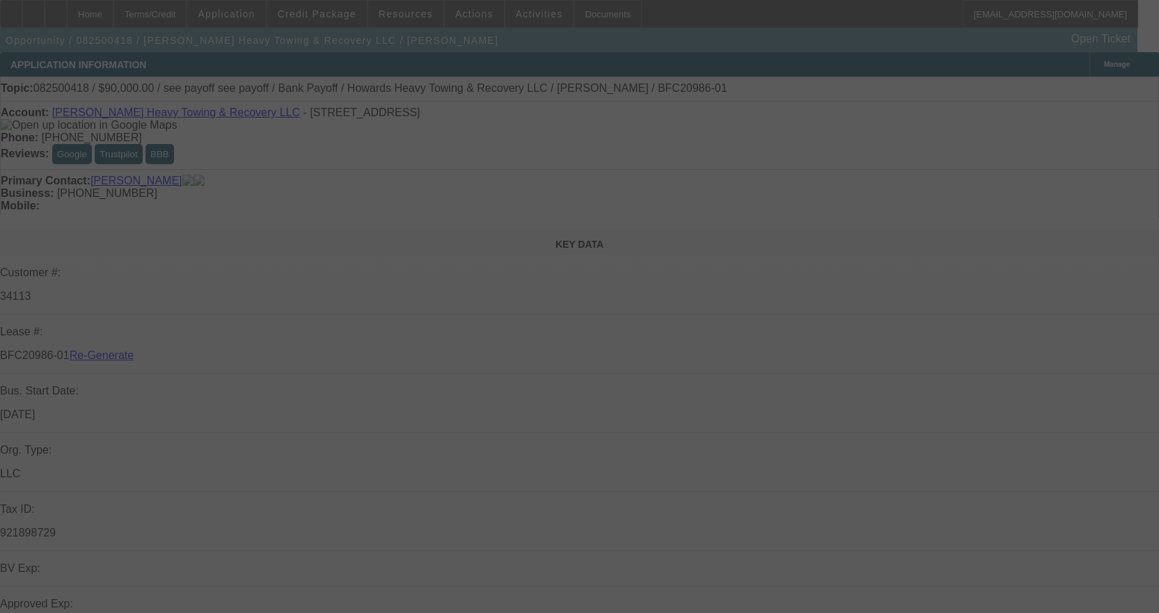
select select "3"
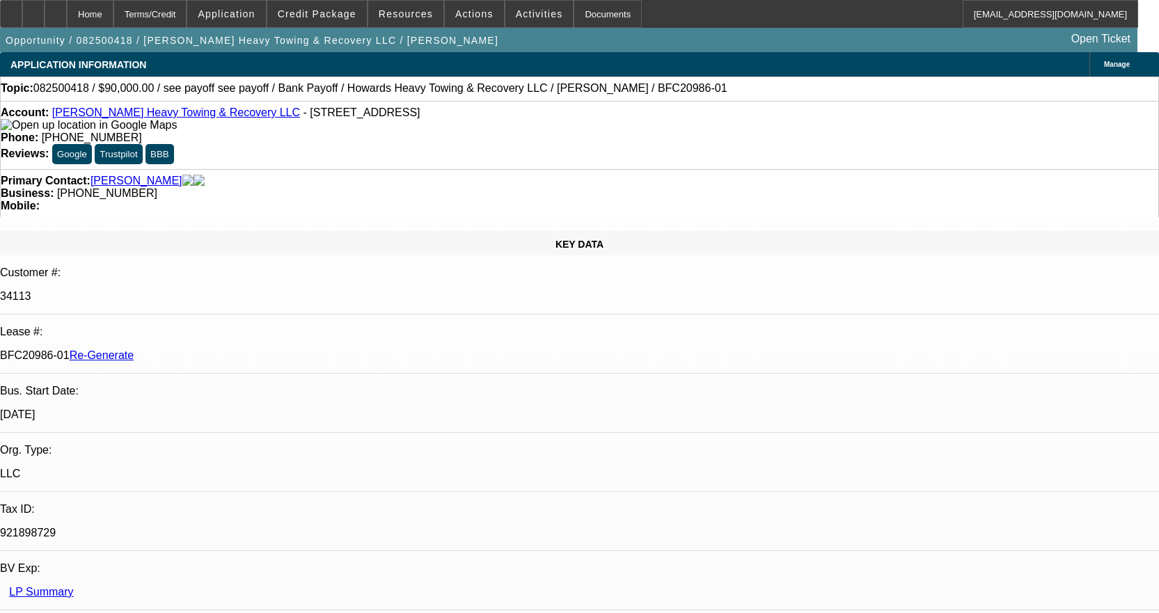
select select "0"
select select "2"
select select "0.1"
select select "4"
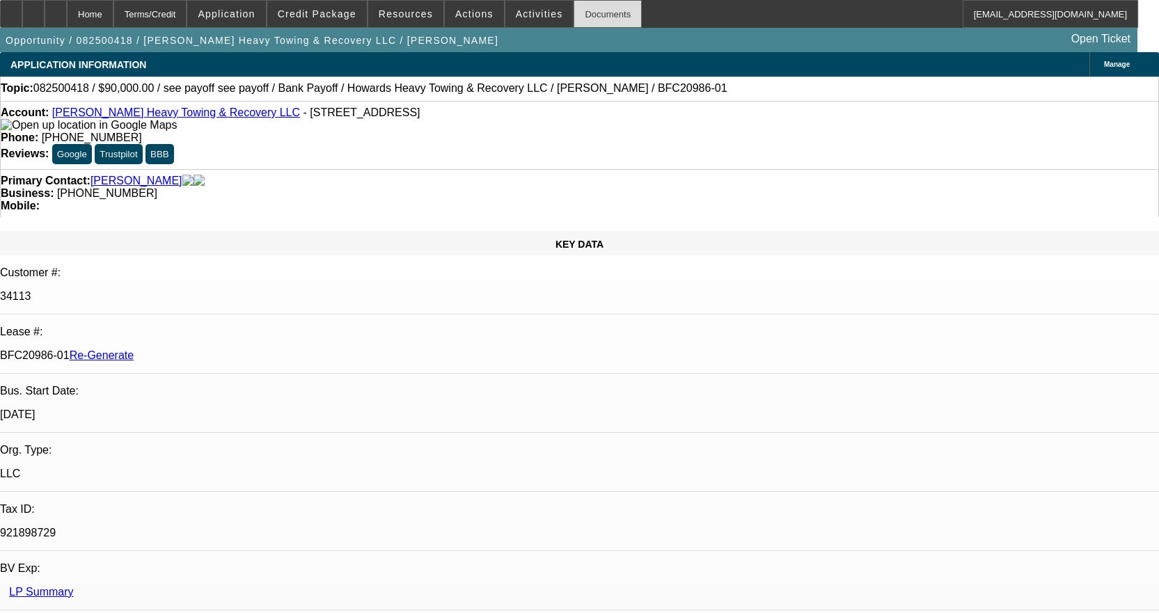
click at [594, 12] on div "Documents" at bounding box center [607, 14] width 68 height 28
click at [516, 9] on span "Activities" at bounding box center [539, 13] width 47 height 11
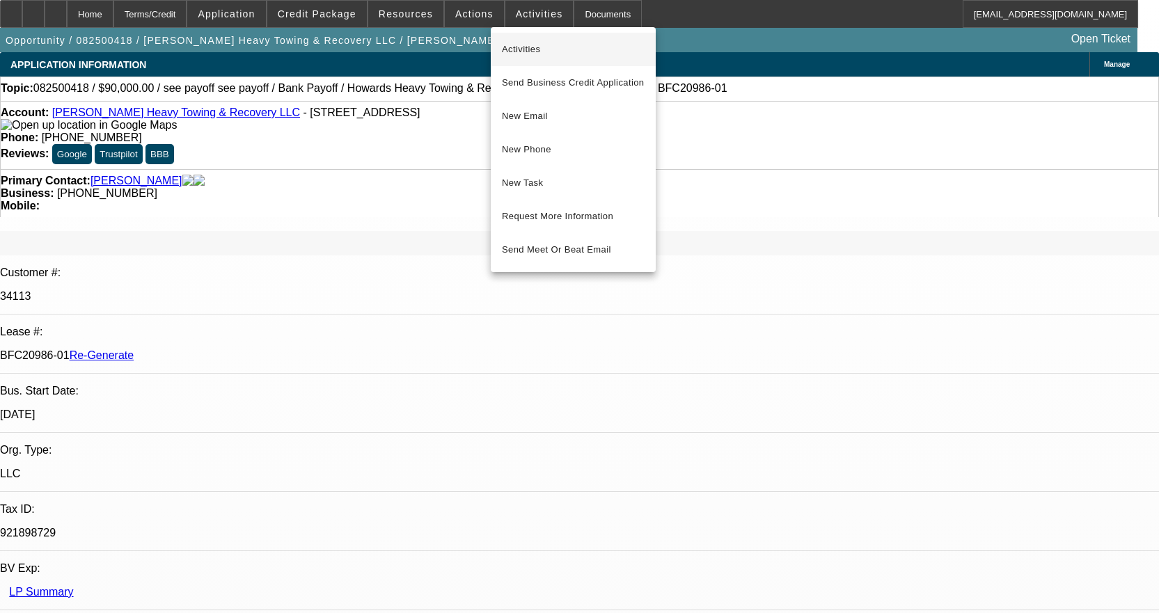
click at [517, 41] on span "Activities" at bounding box center [573, 49] width 143 height 17
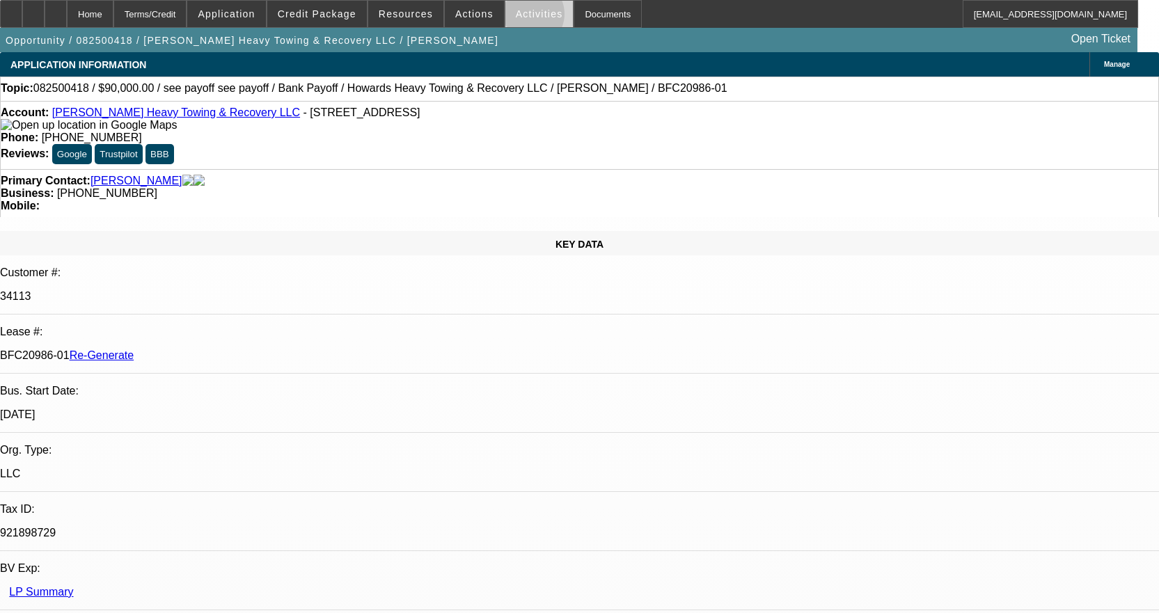
click at [516, 17] on span "Activities" at bounding box center [539, 13] width 47 height 11
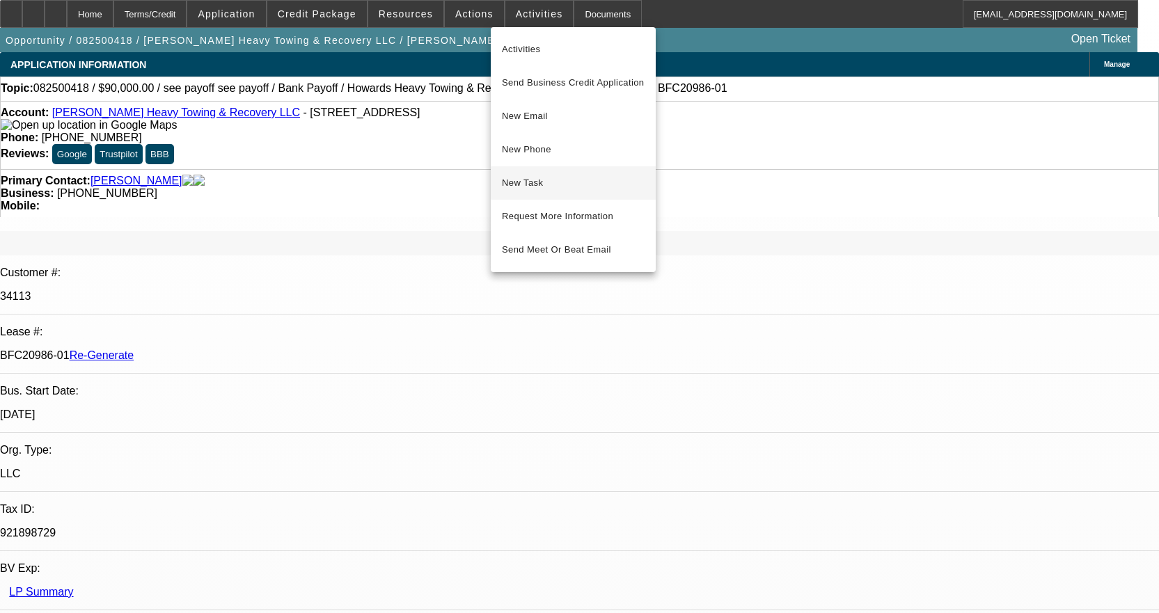
click at [511, 181] on span "New Task" at bounding box center [573, 183] width 143 height 17
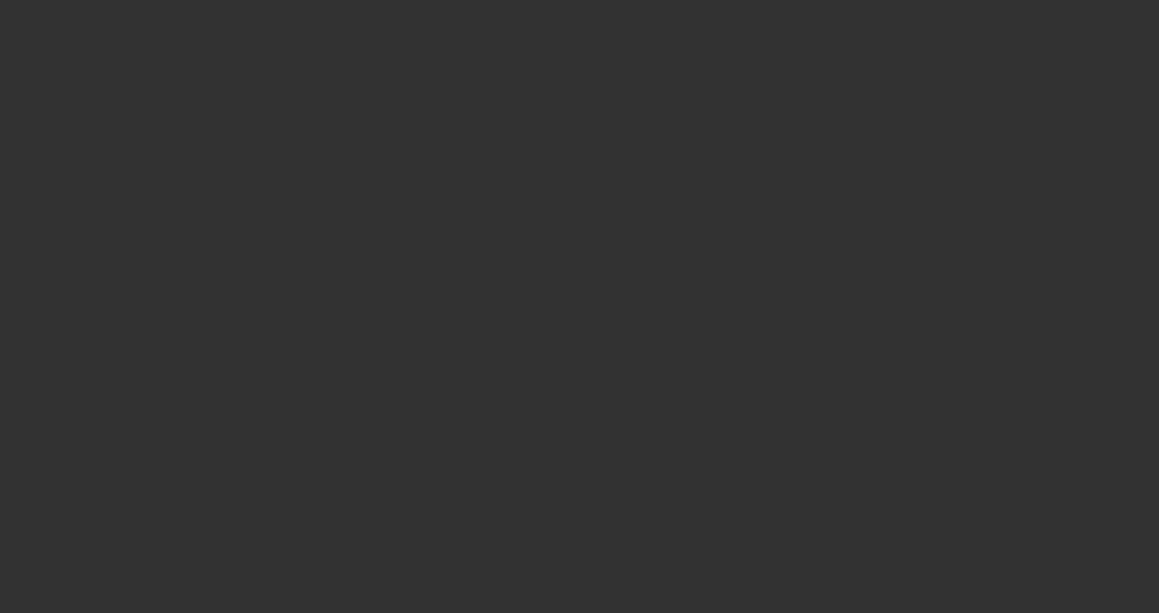
select select "3"
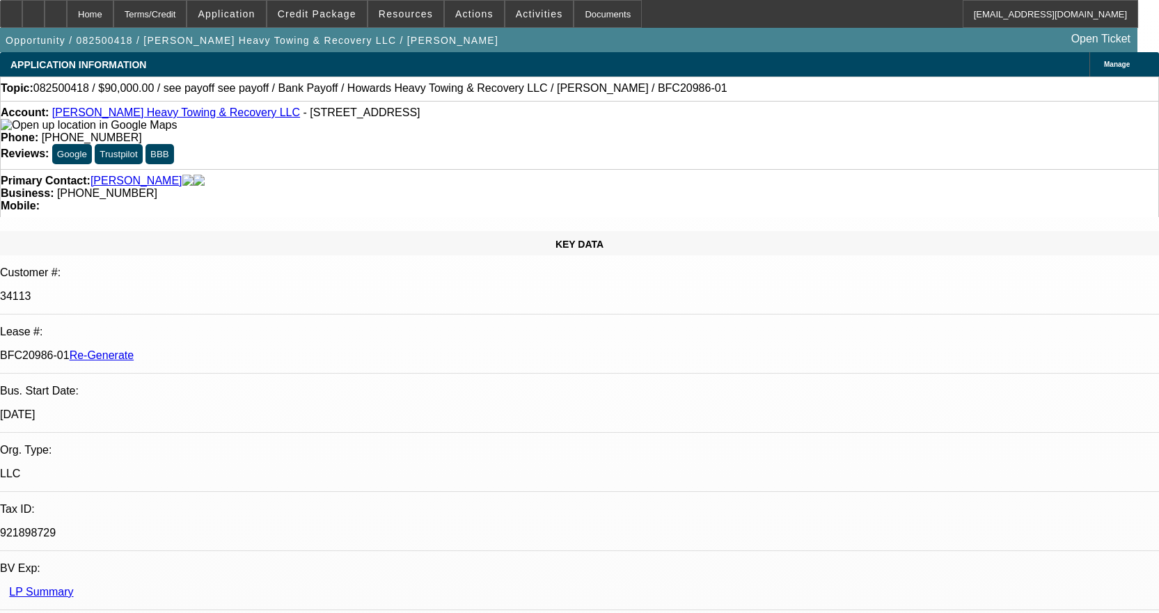
select select "0"
select select "2"
select select "0.1"
select select "4"
